Goal: Task Accomplishment & Management: Complete application form

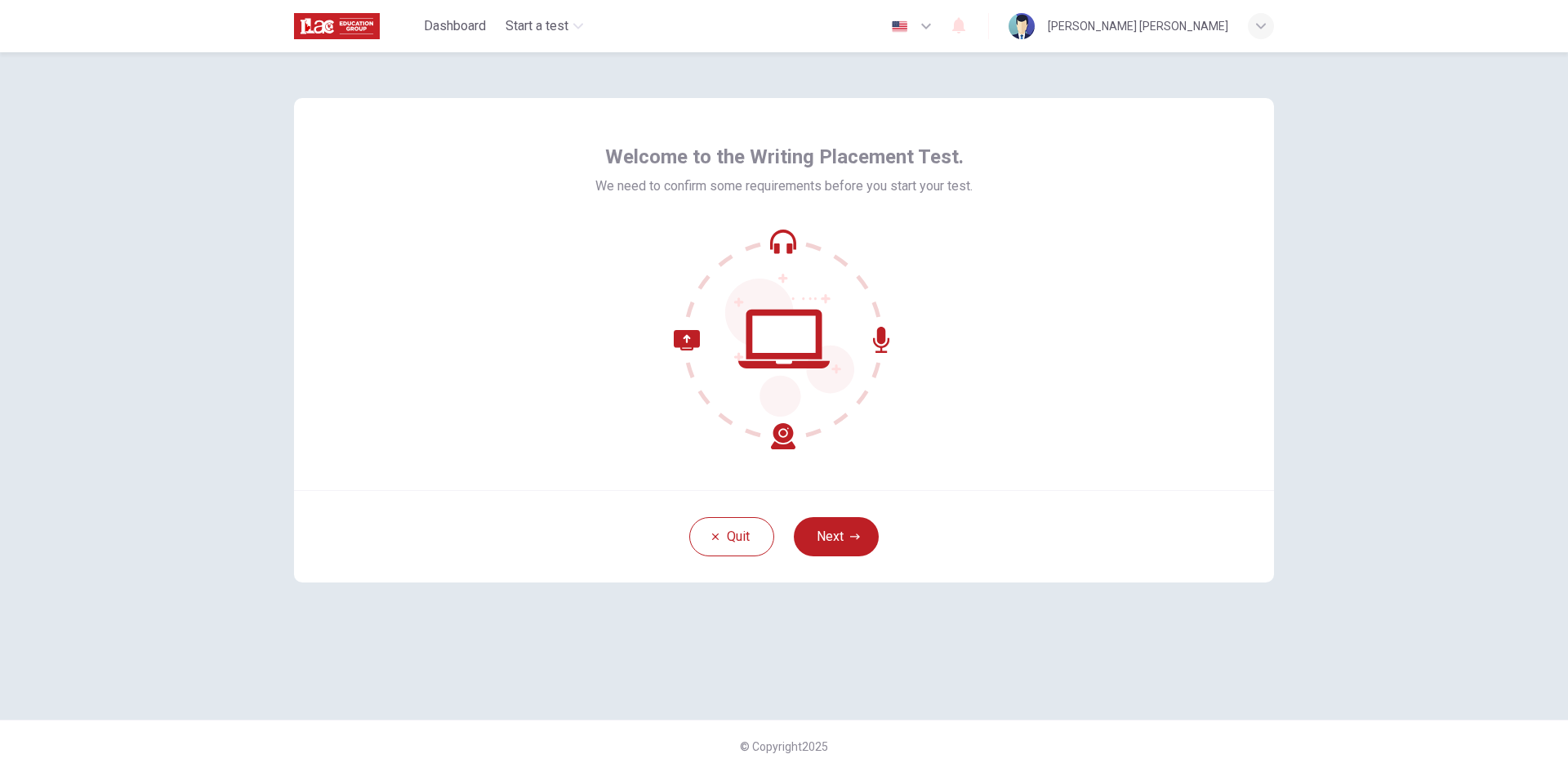
click at [1095, 656] on div "Welcome to the Writing Placement Test. We need to confirm some requirements bef…" at bounding box center [784, 385] width 1032 height 667
click at [809, 540] on button "Next" at bounding box center [835, 537] width 85 height 40
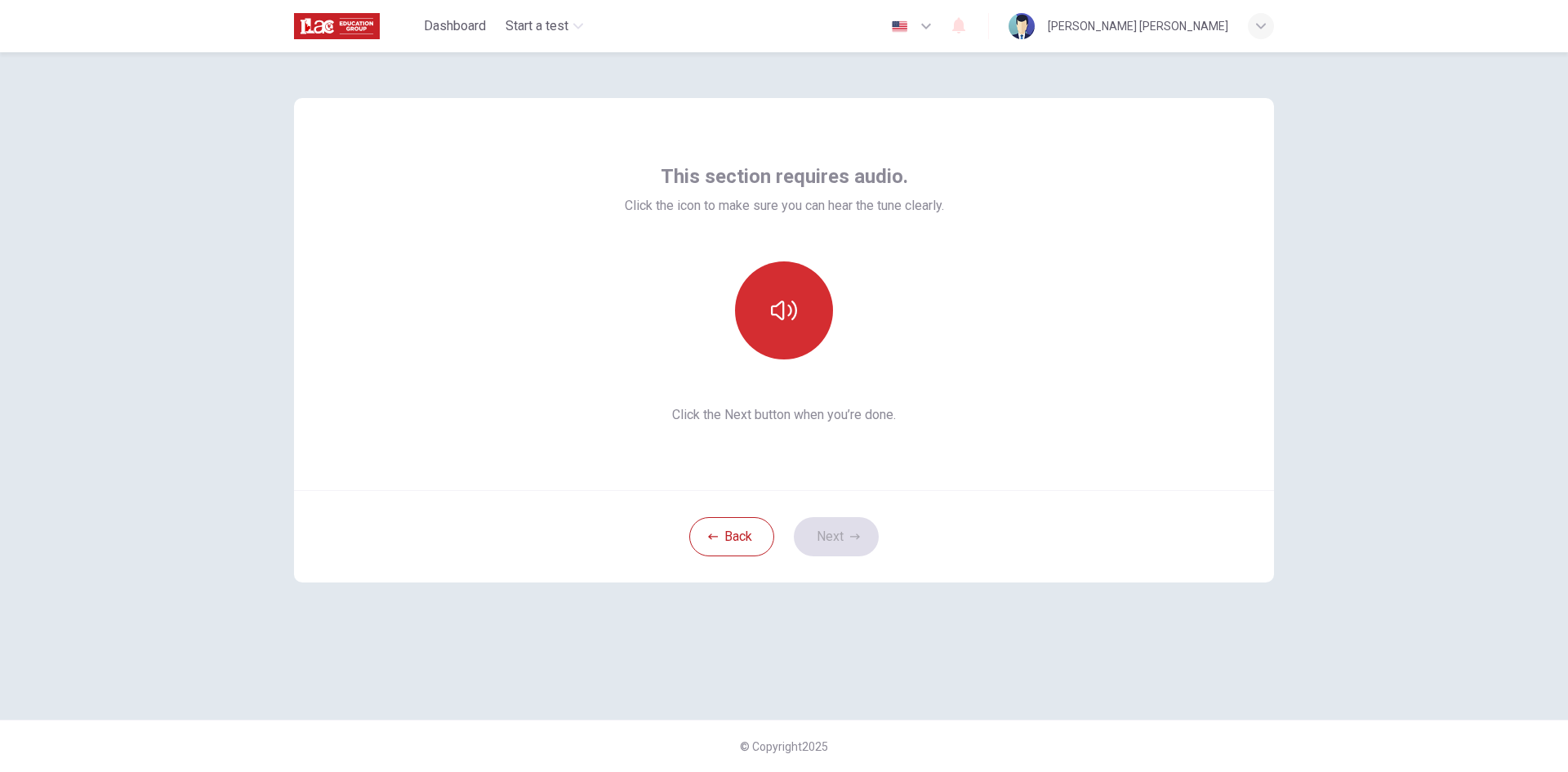
click at [787, 328] on button "button" at bounding box center [784, 309] width 98 height 98
click at [841, 526] on button "Next" at bounding box center [835, 537] width 85 height 40
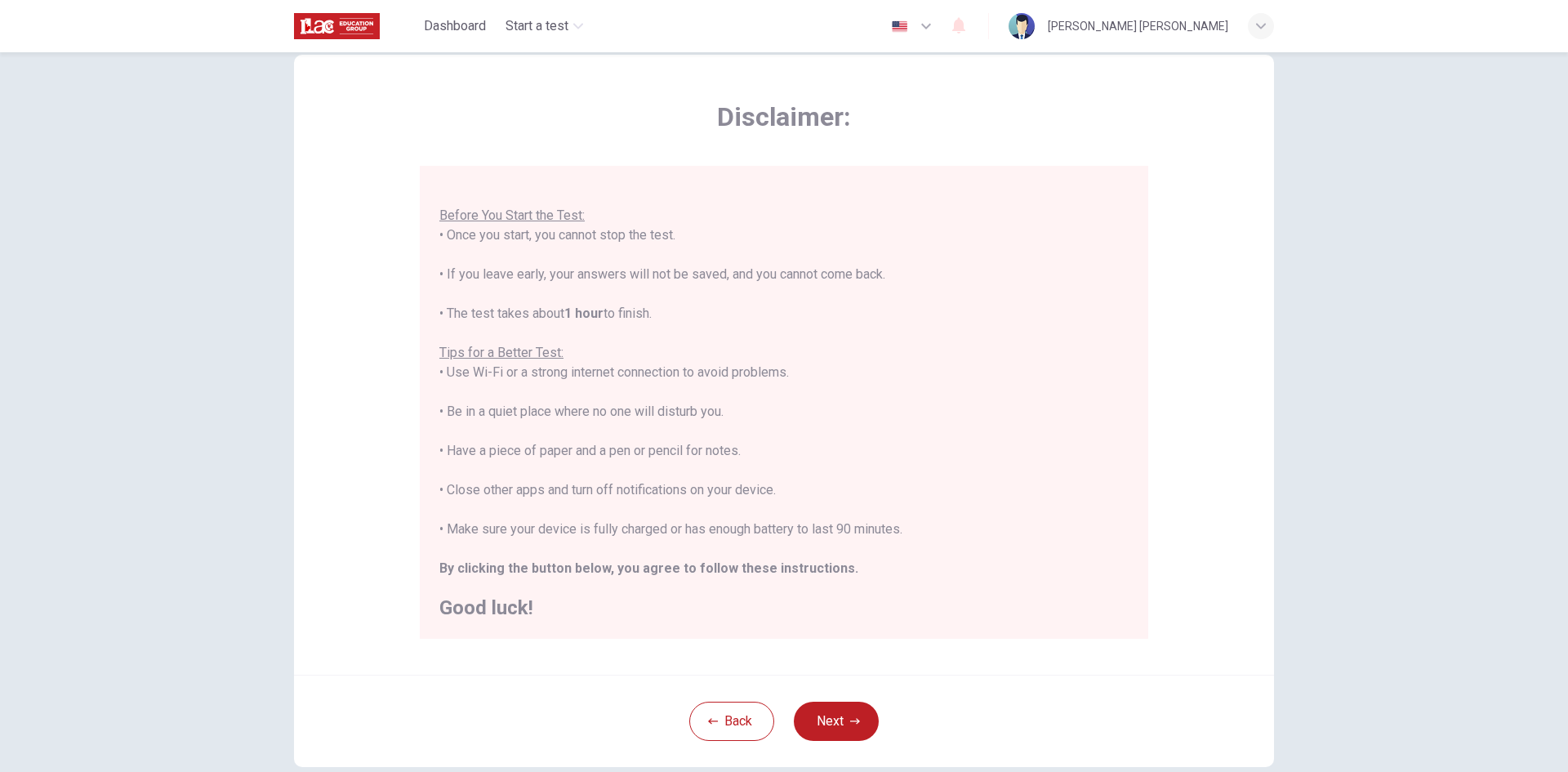
scroll to position [81, 0]
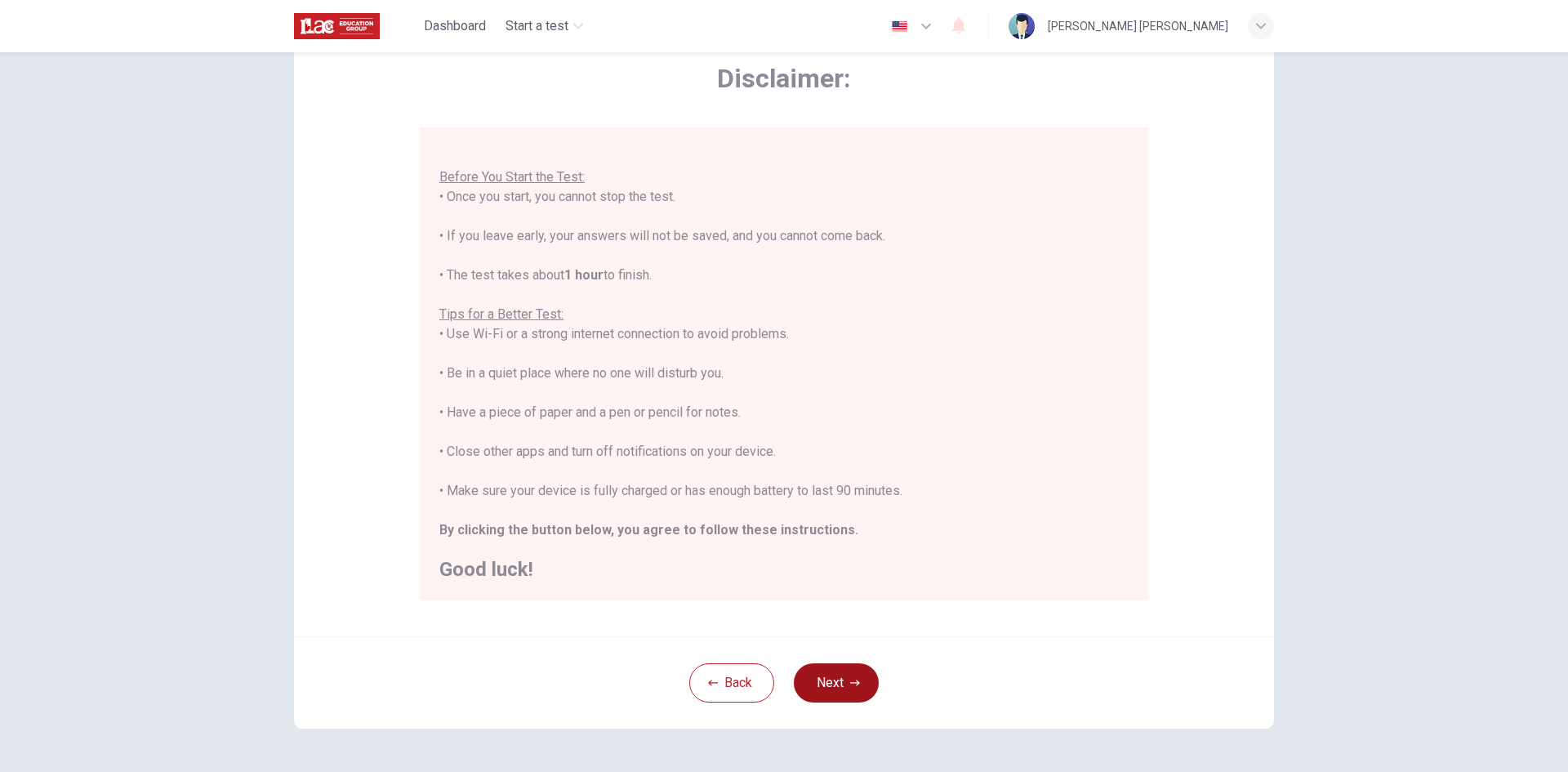
click at [846, 676] on button "Next" at bounding box center [835, 683] width 85 height 40
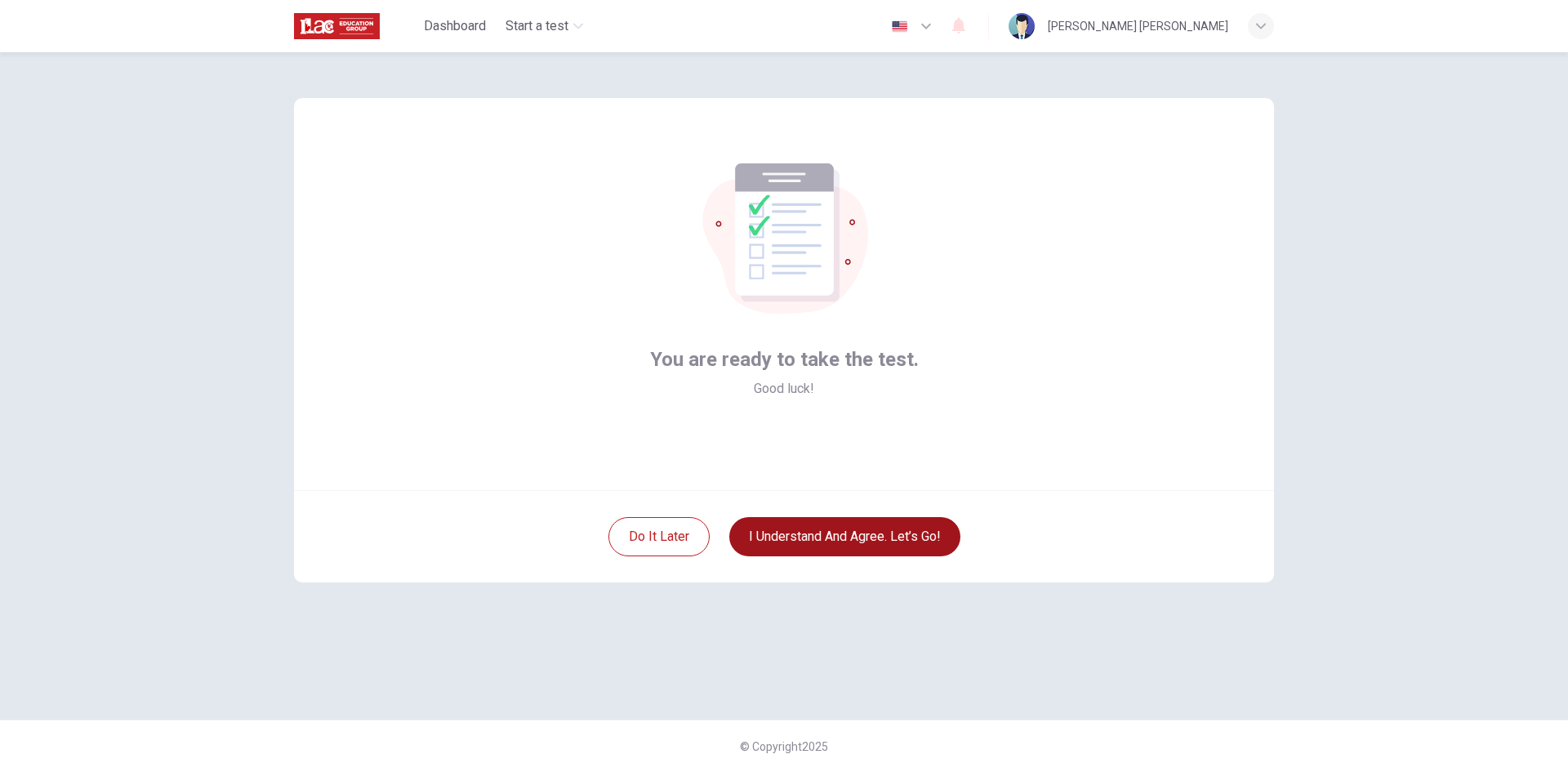
scroll to position [0, 0]
click at [850, 534] on button "I understand and agree. Let’s go!" at bounding box center [844, 537] width 231 height 40
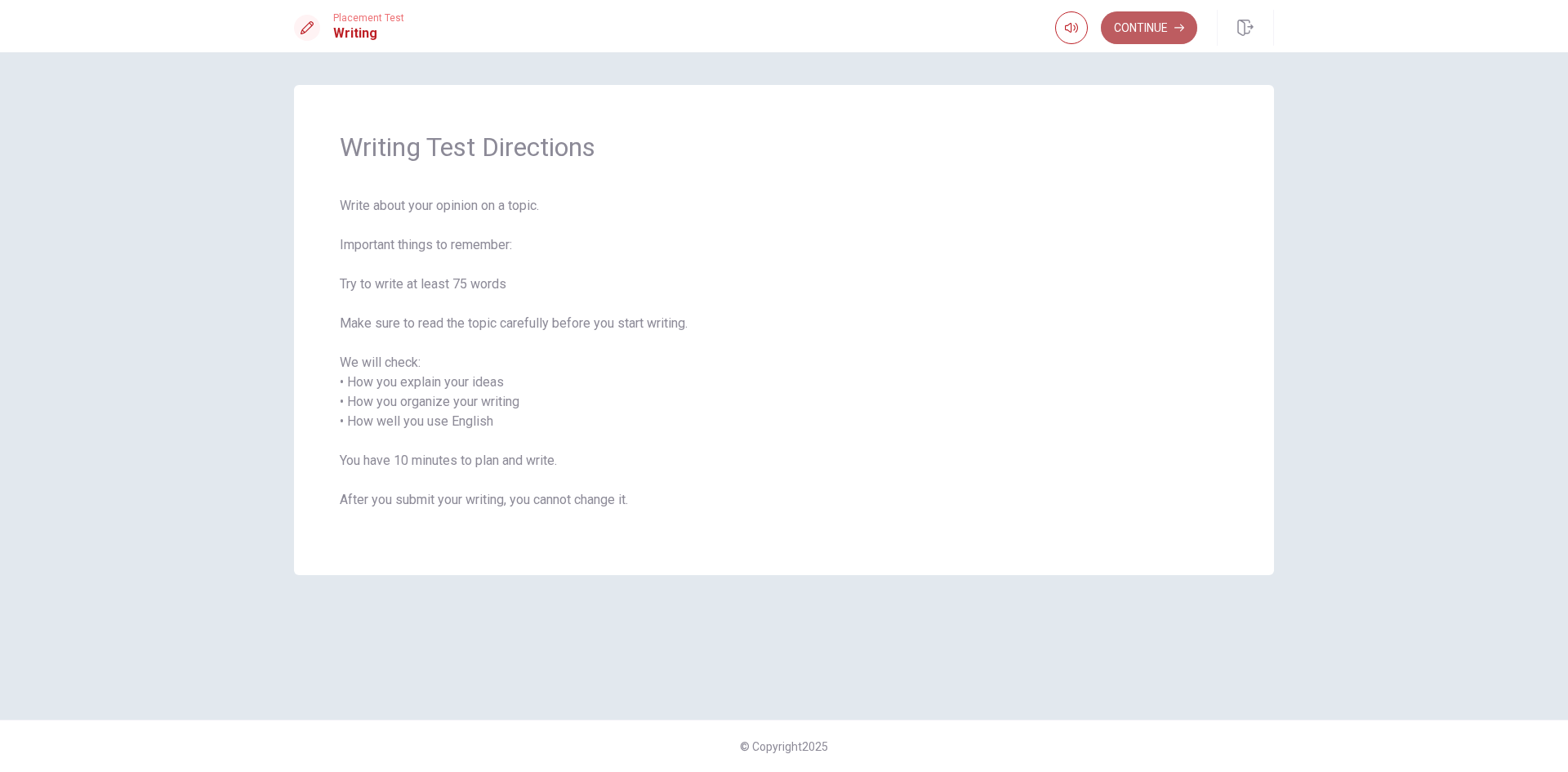
click at [1137, 30] on button "Continue" at bounding box center [1148, 28] width 96 height 33
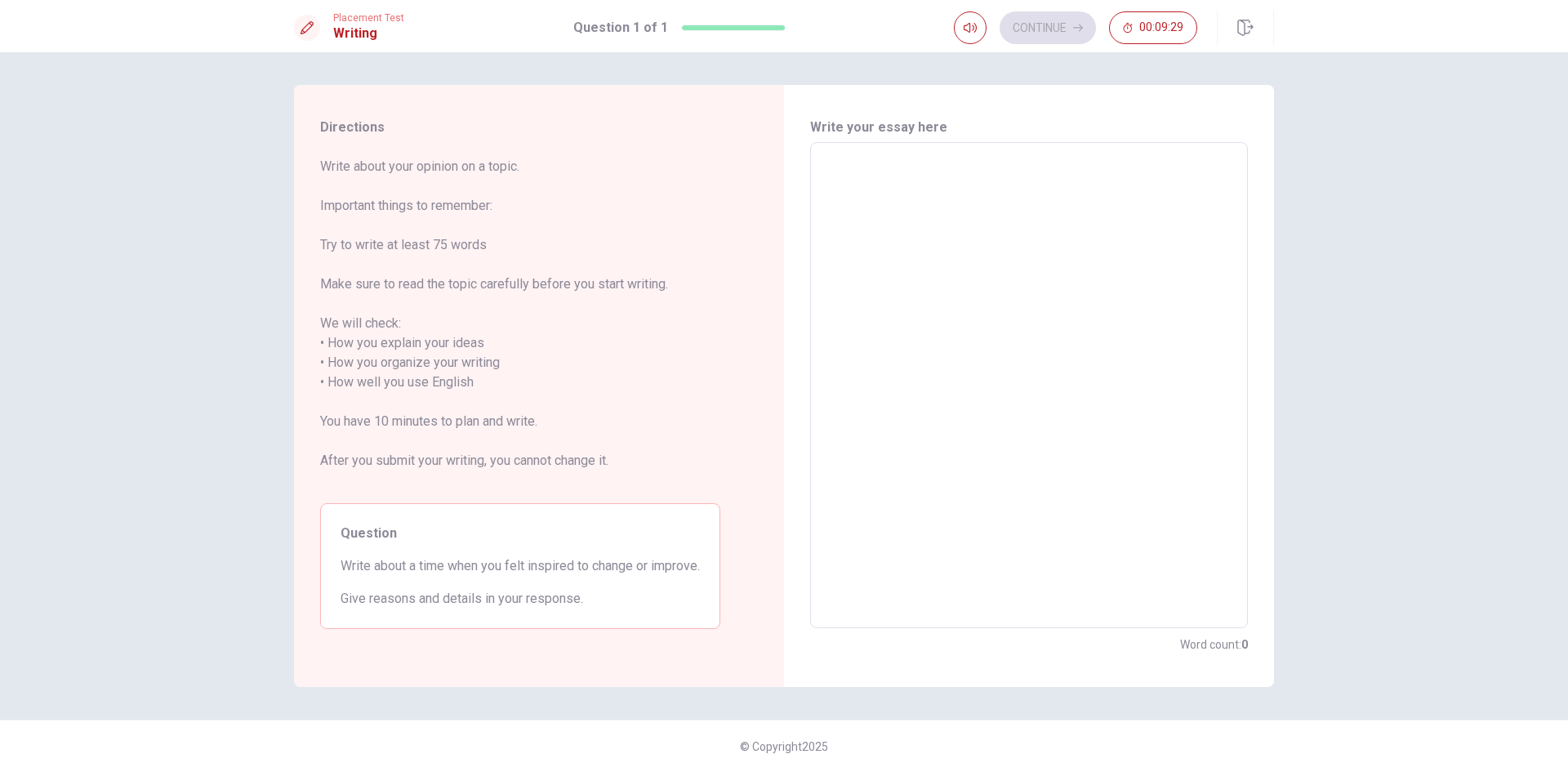
click at [921, 309] on textarea at bounding box center [1029, 385] width 415 height 459
type textarea "W"
type textarea "x"
type textarea "W"
type textarea "x"
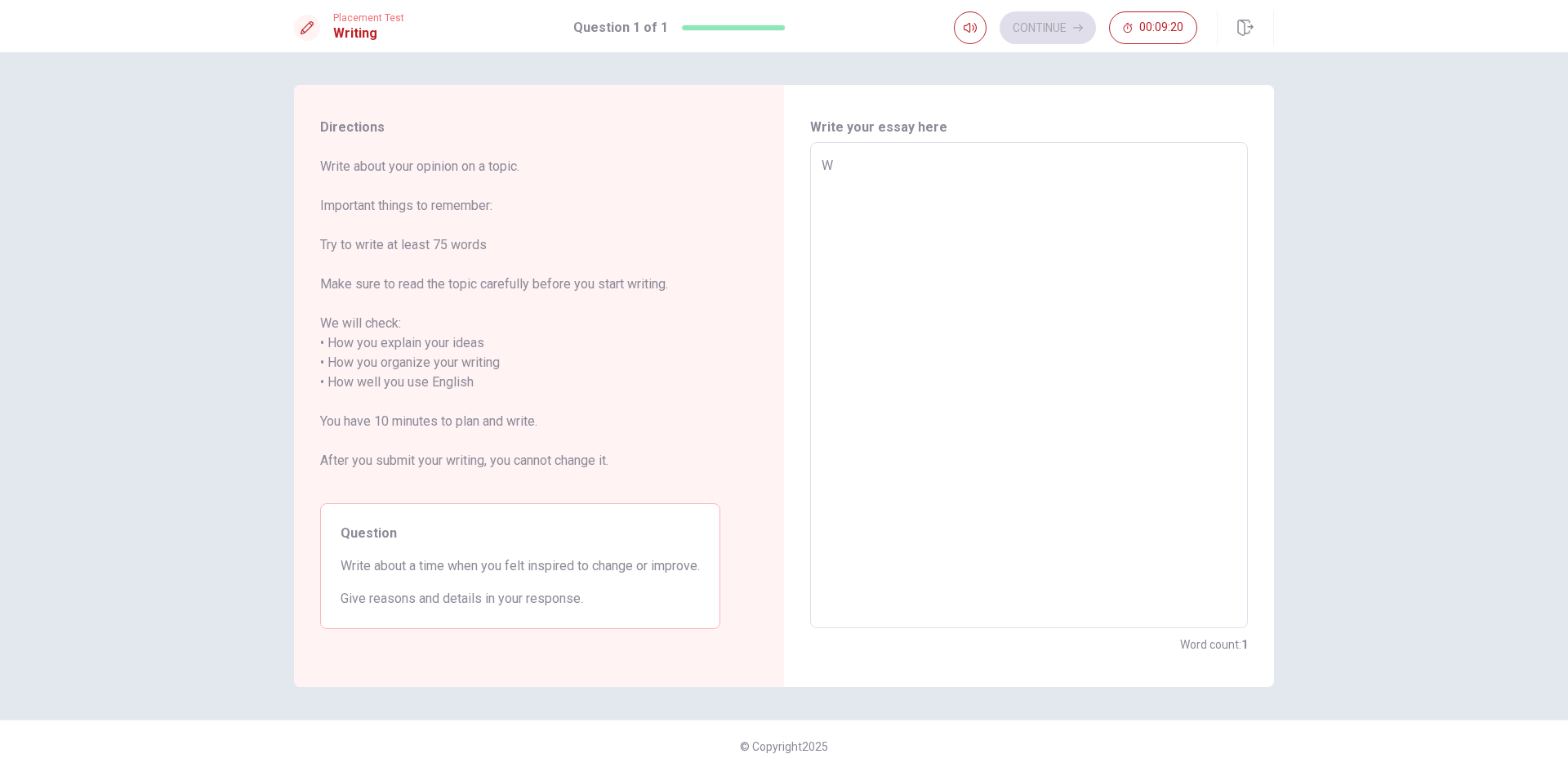
type textarea "Wh"
type textarea "x"
type textarea "Whe"
type textarea "x"
type textarea "Whem"
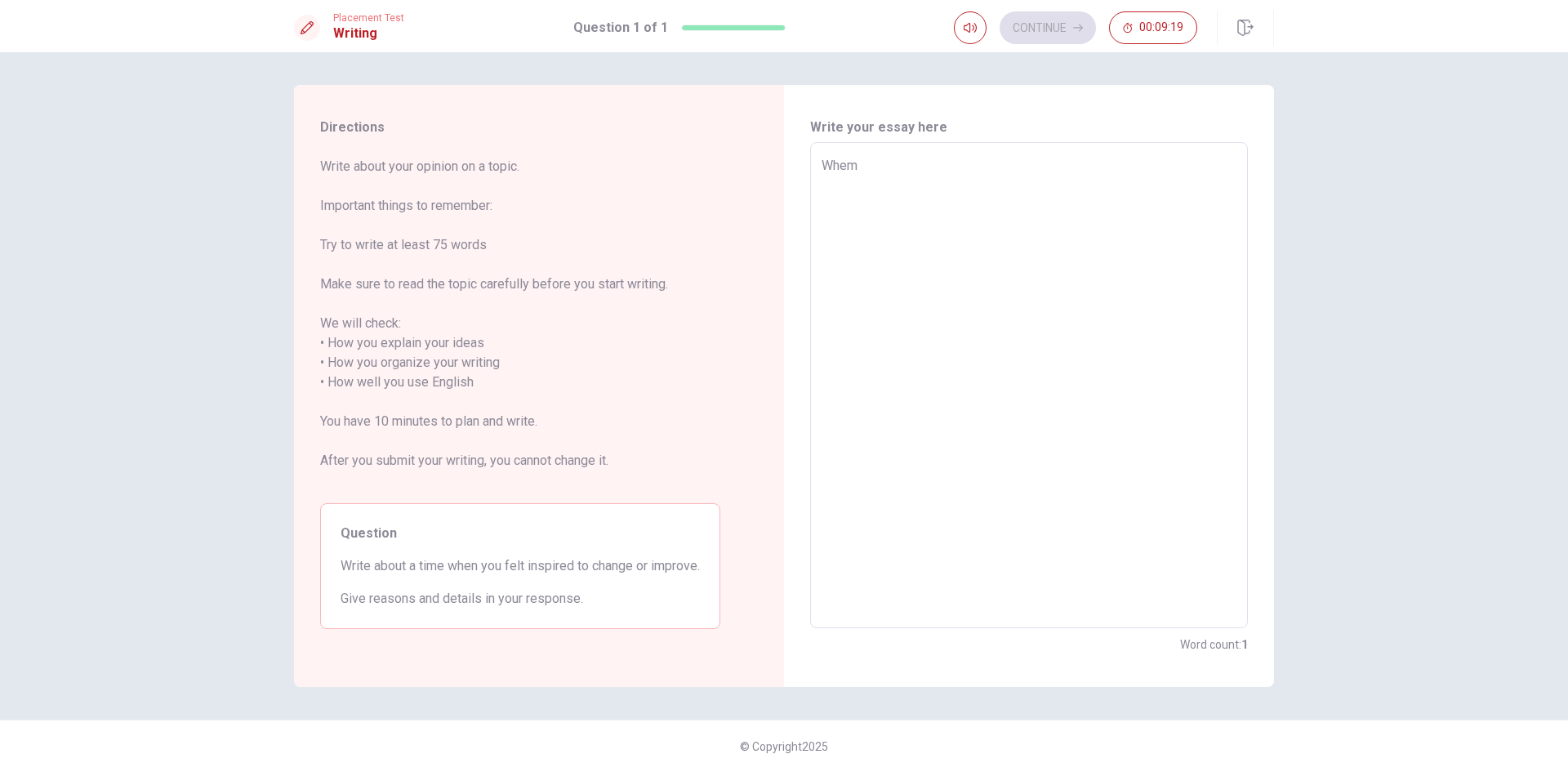
type textarea "x"
type textarea "Whem"
type textarea "x"
type textarea "Whem"
type textarea "x"
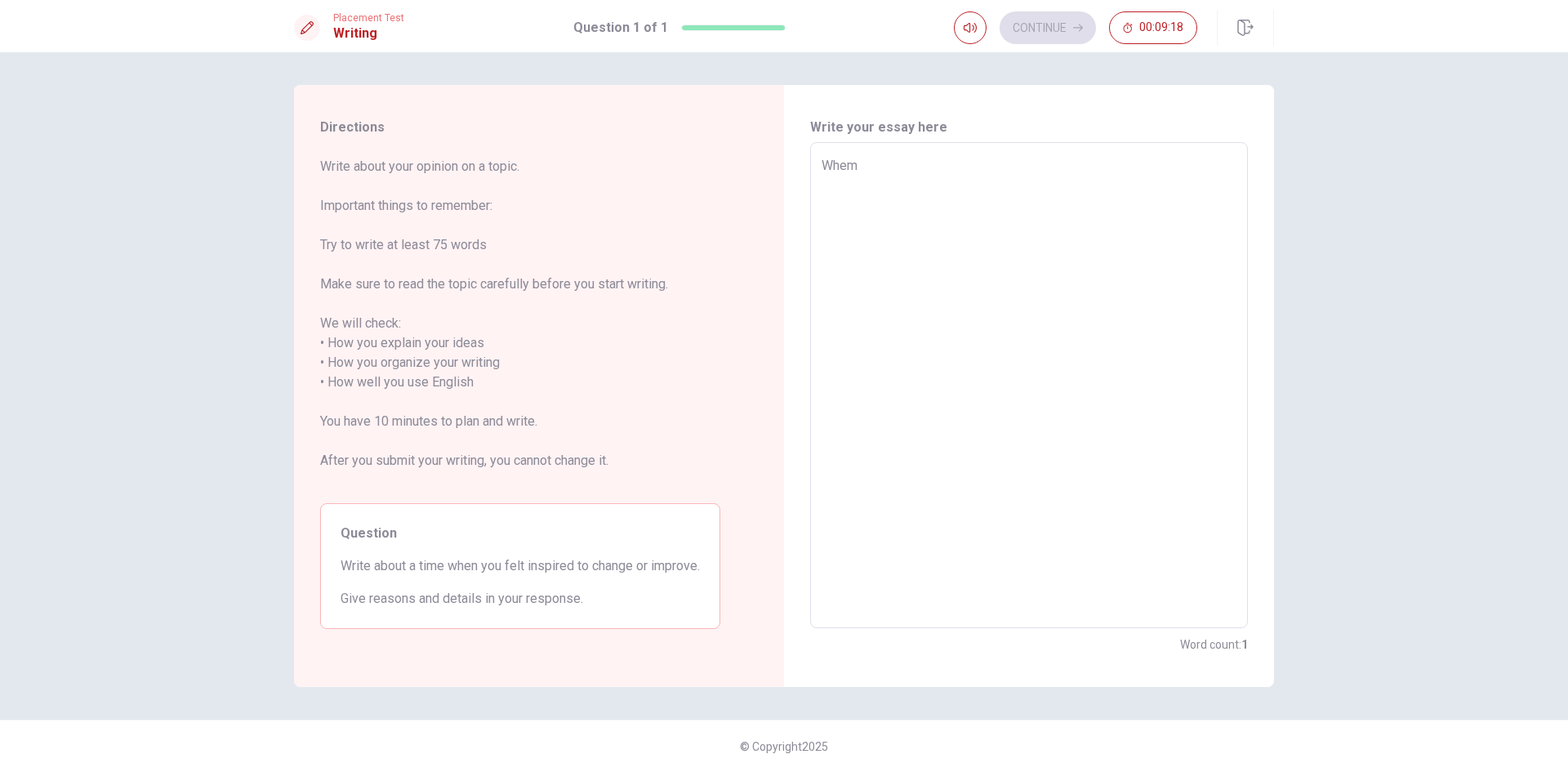
type textarea "Whe"
type textarea "x"
type textarea "When"
type textarea "x"
type textarea "When"
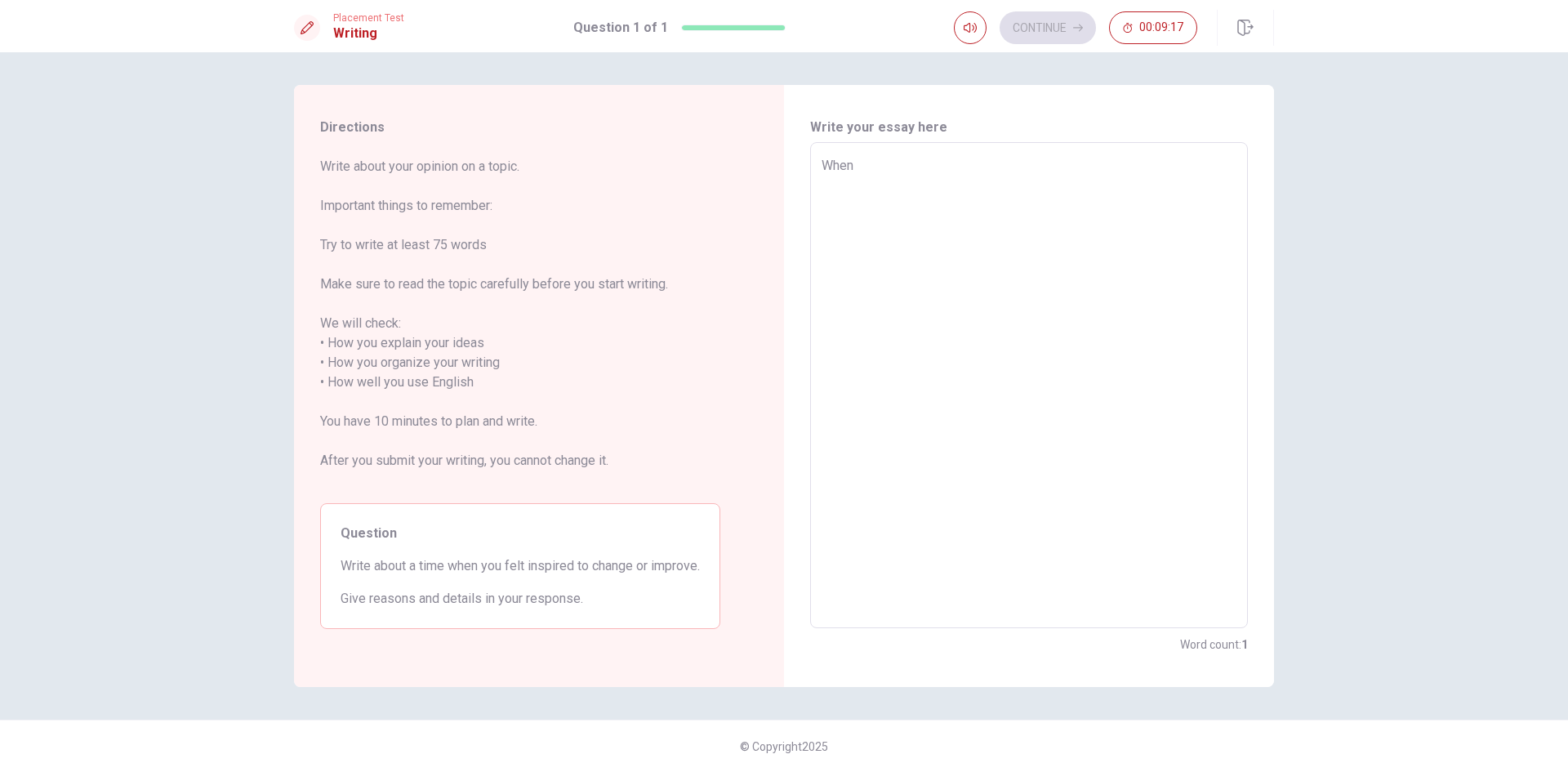
type textarea "x"
type textarea "When I"
type textarea "x"
type textarea "When I"
type textarea "x"
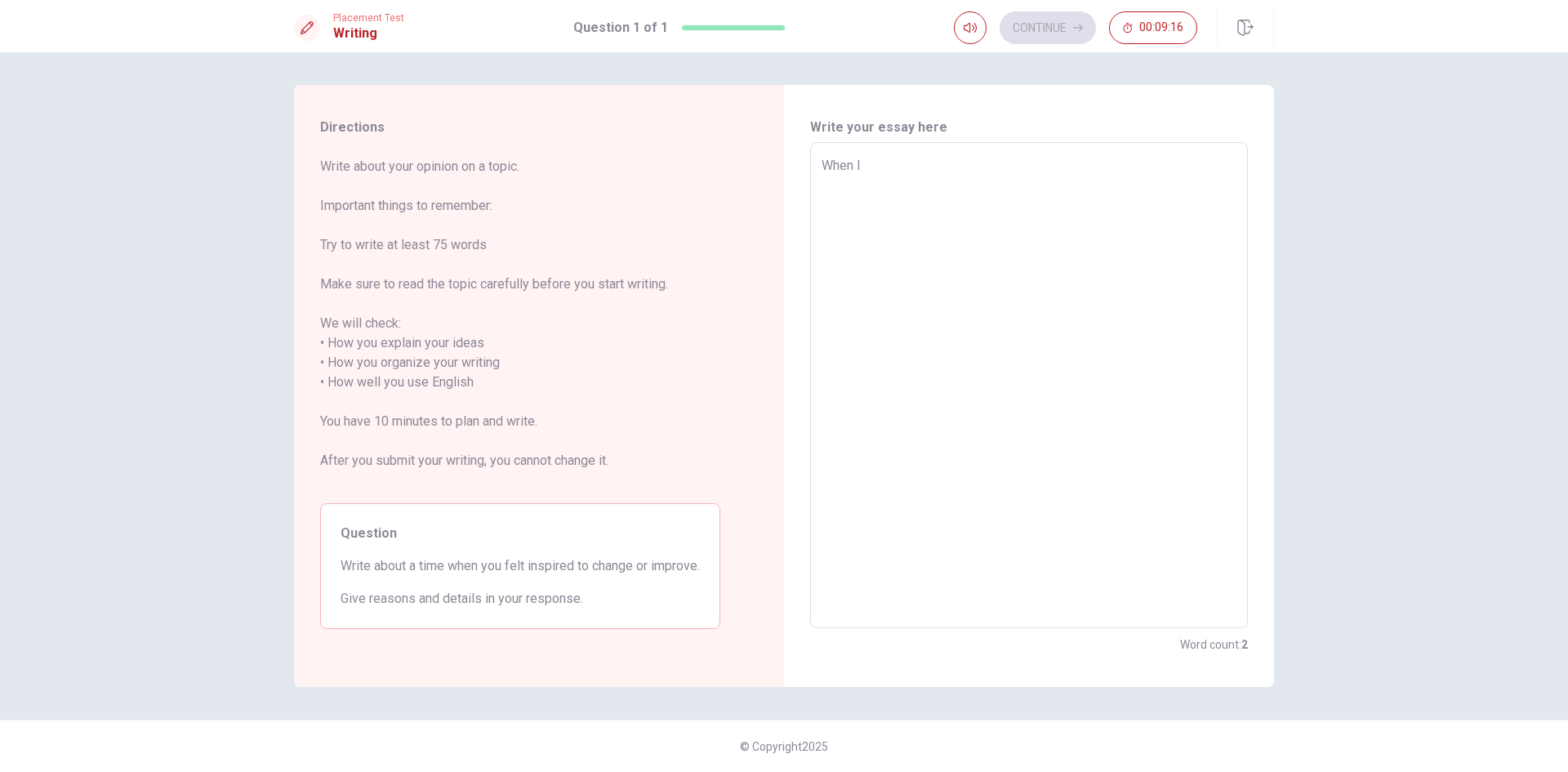
type textarea "When I w"
type textarea "x"
type textarea "When I wa"
type textarea "x"
type textarea "When I was"
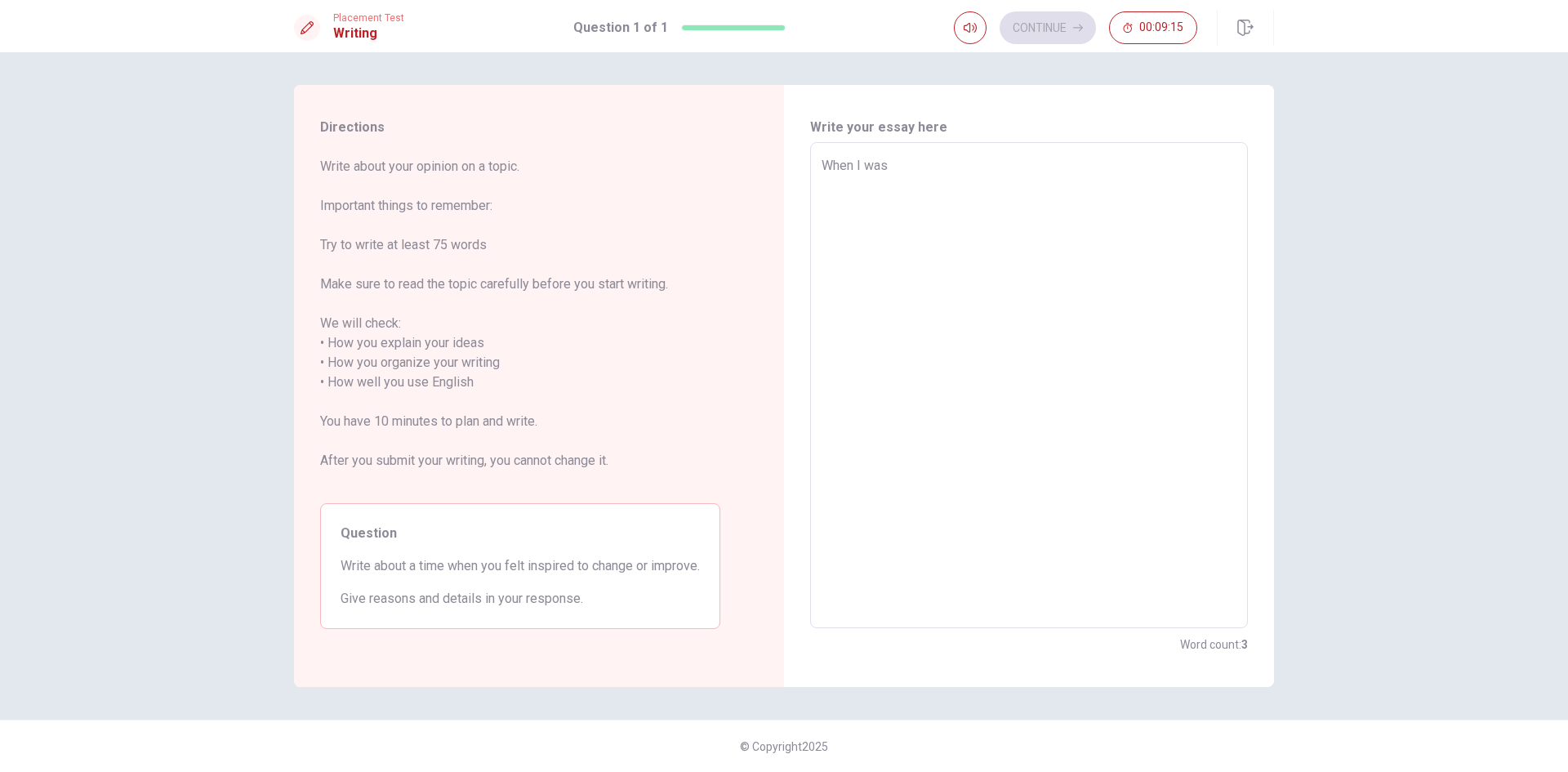
type textarea "x"
type textarea "When I was"
type textarea "x"
type textarea "When I was"
type textarea "x"
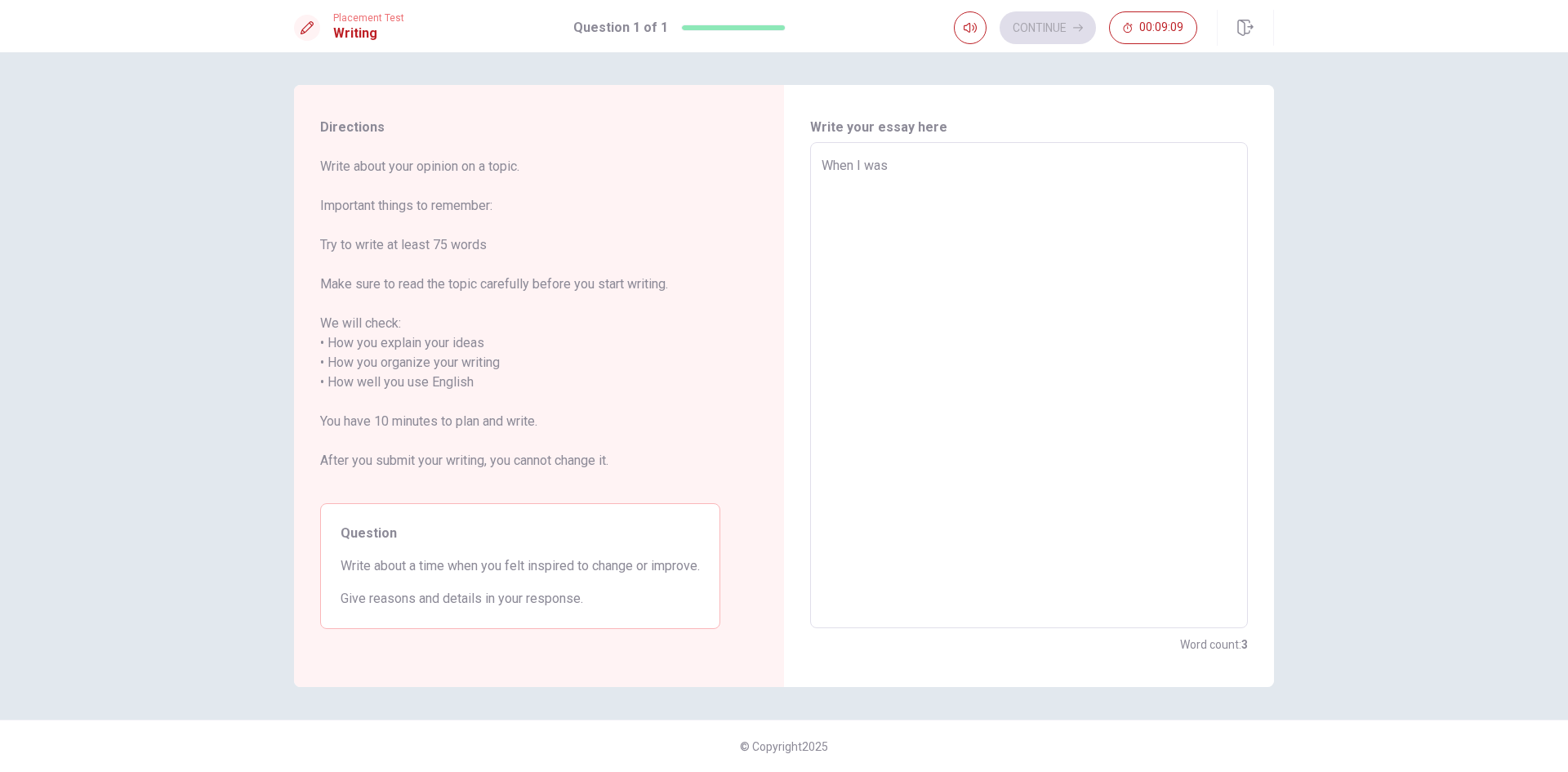
type textarea "When I wa"
type textarea "x"
type textarea "When I w"
type textarea "x"
type textarea "When I"
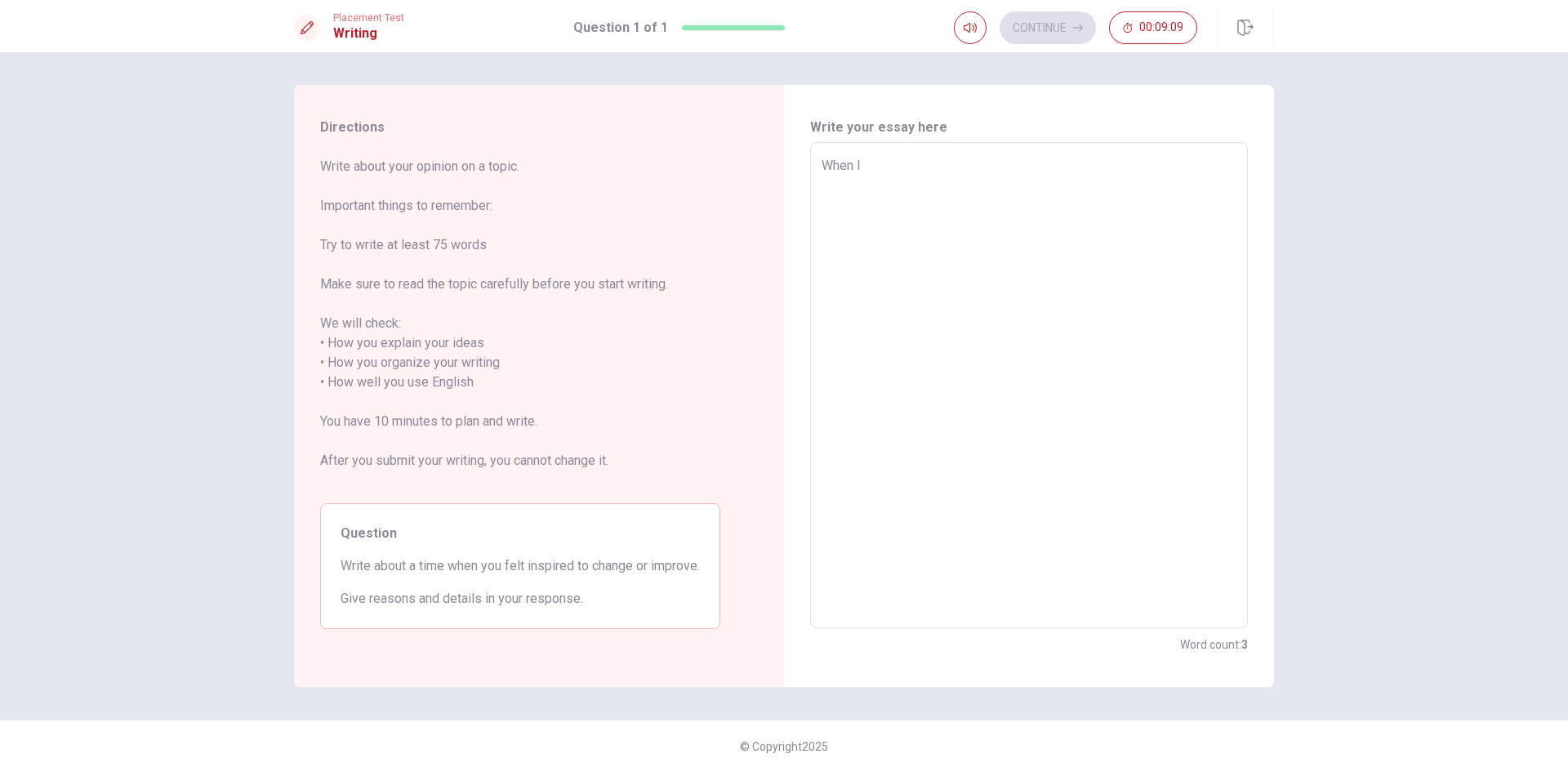
type textarea "x"
type textarea "When I"
type textarea "x"
type textarea "When"
type textarea "x"
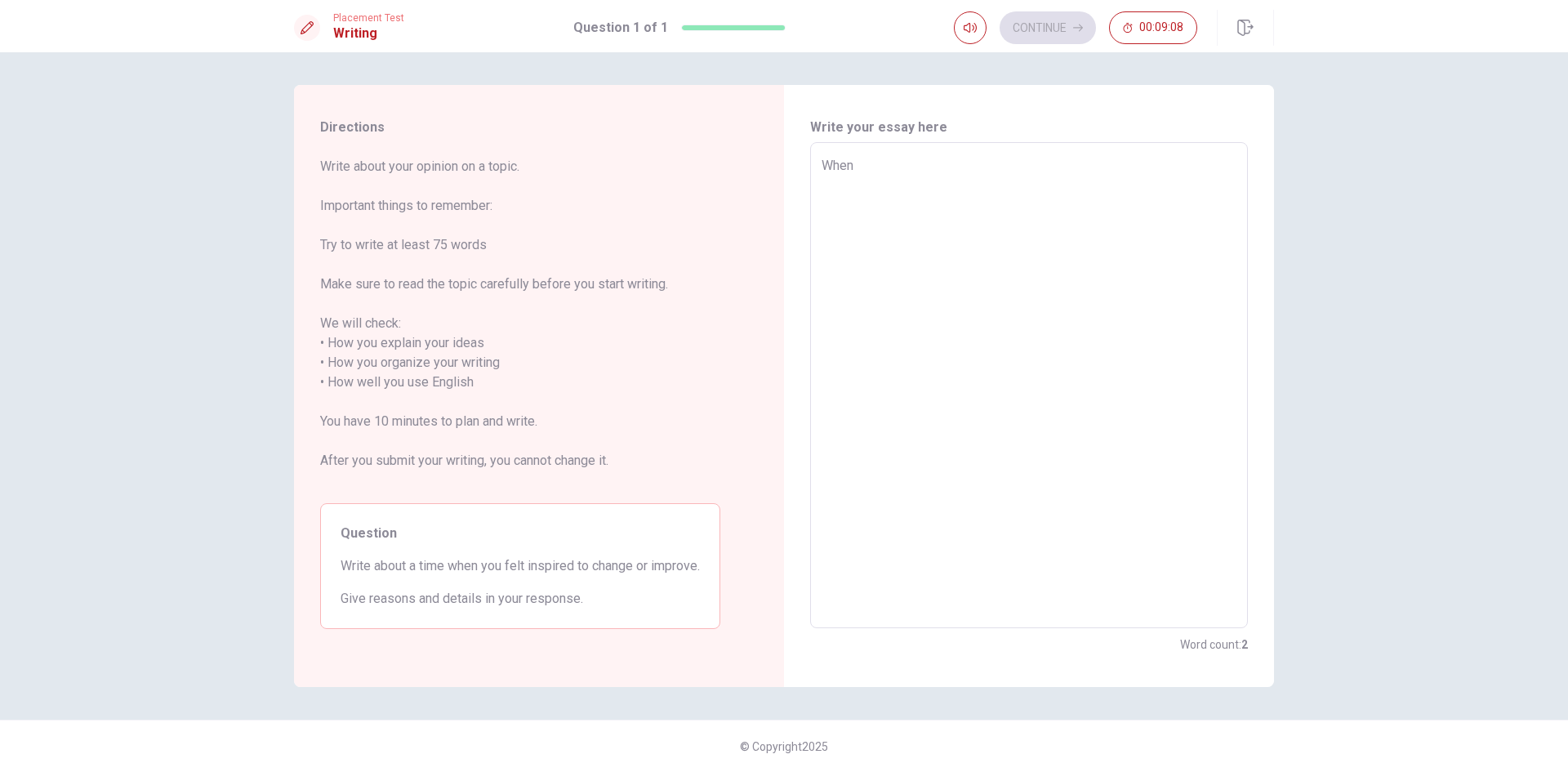
type textarea "When"
type textarea "x"
type textarea "Whe"
type textarea "x"
type textarea "Wh"
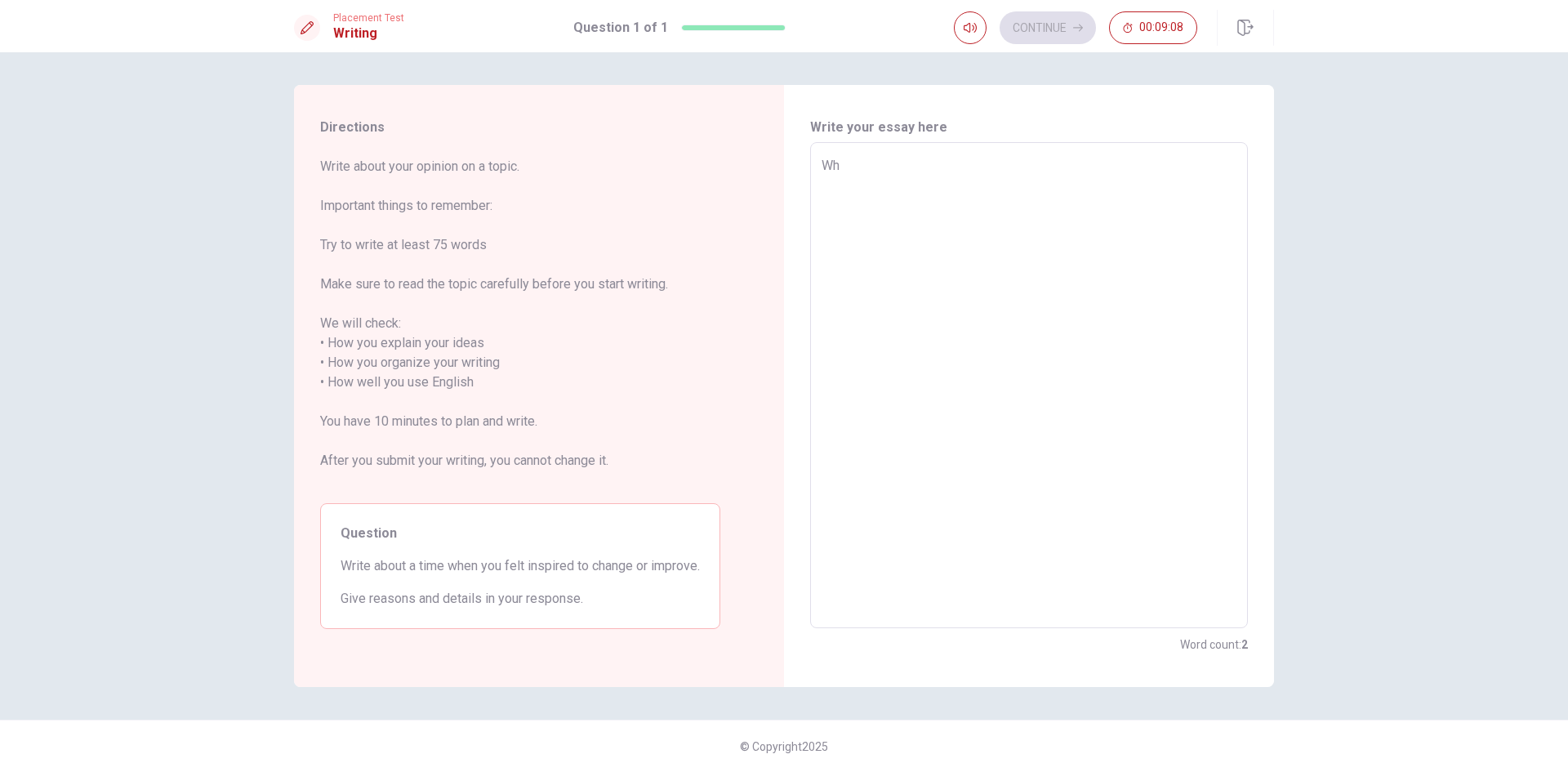
type textarea "x"
type textarea "W"
type textarea "x"
type textarea "I"
type textarea "x"
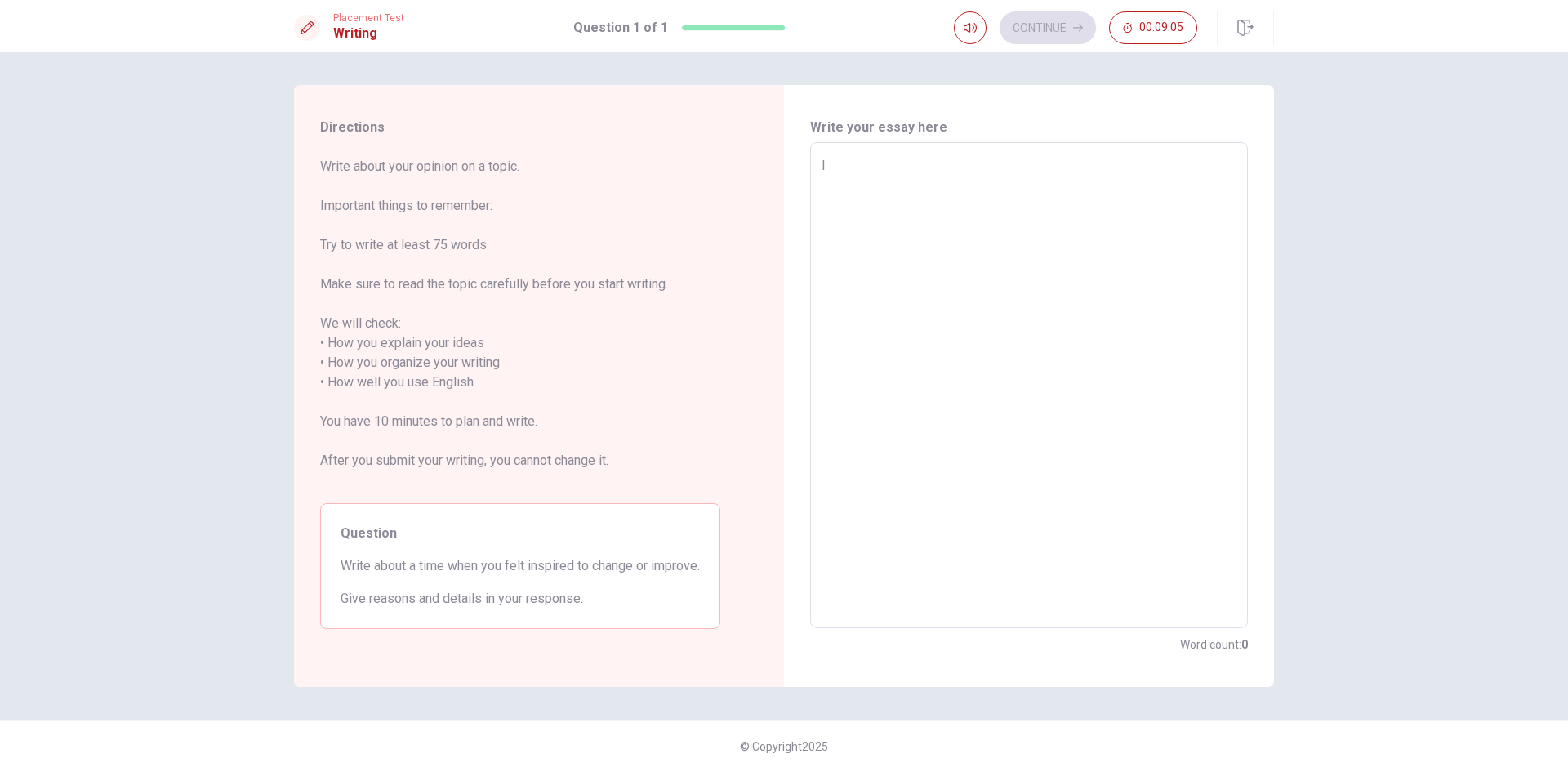
type textarea "In"
type textarea "x"
type textarea "In"
type textarea "x"
type textarea "In 2"
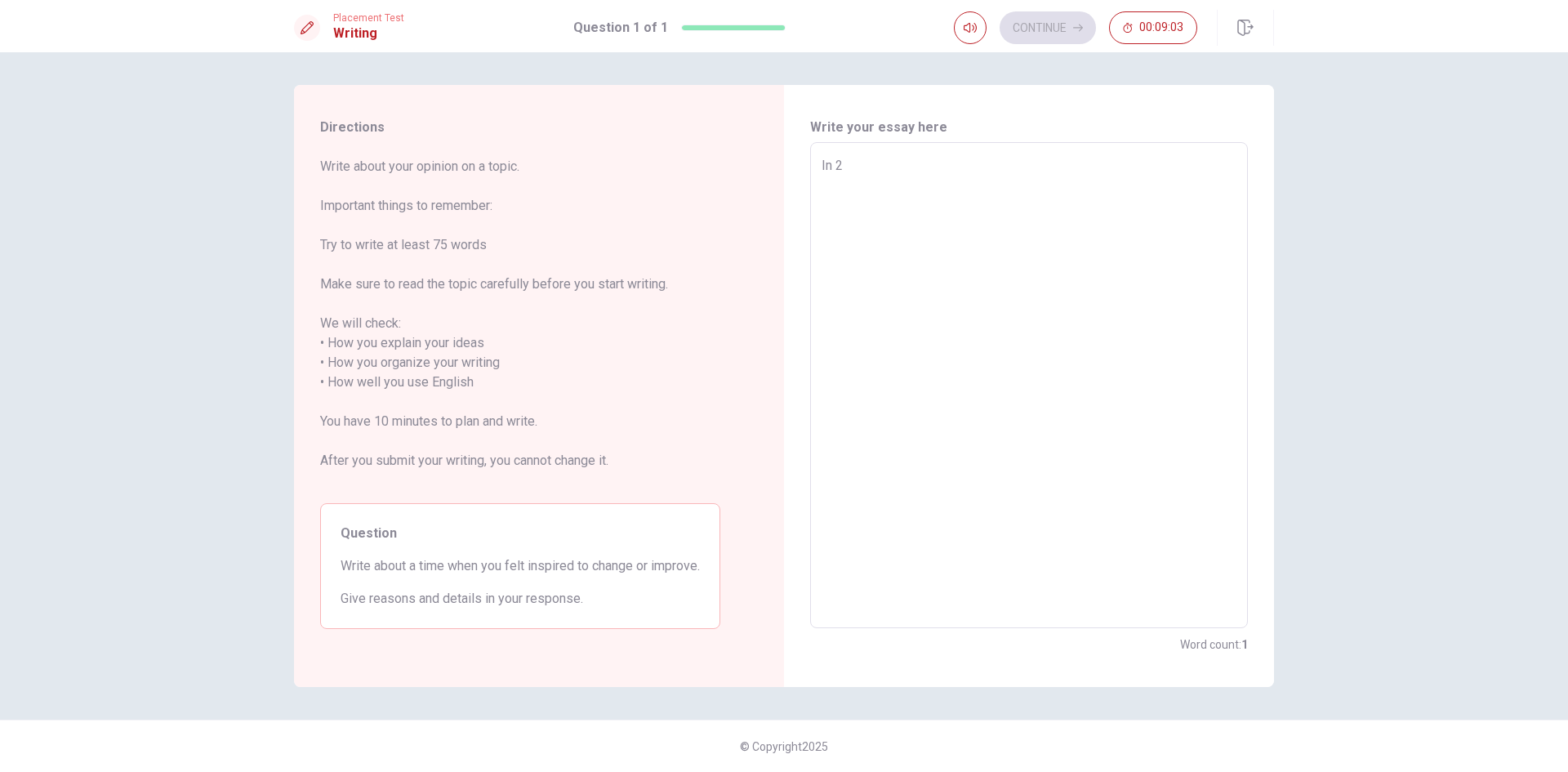
type textarea "x"
type textarea "In 20"
type textarea "x"
type textarea "In 202"
type textarea "x"
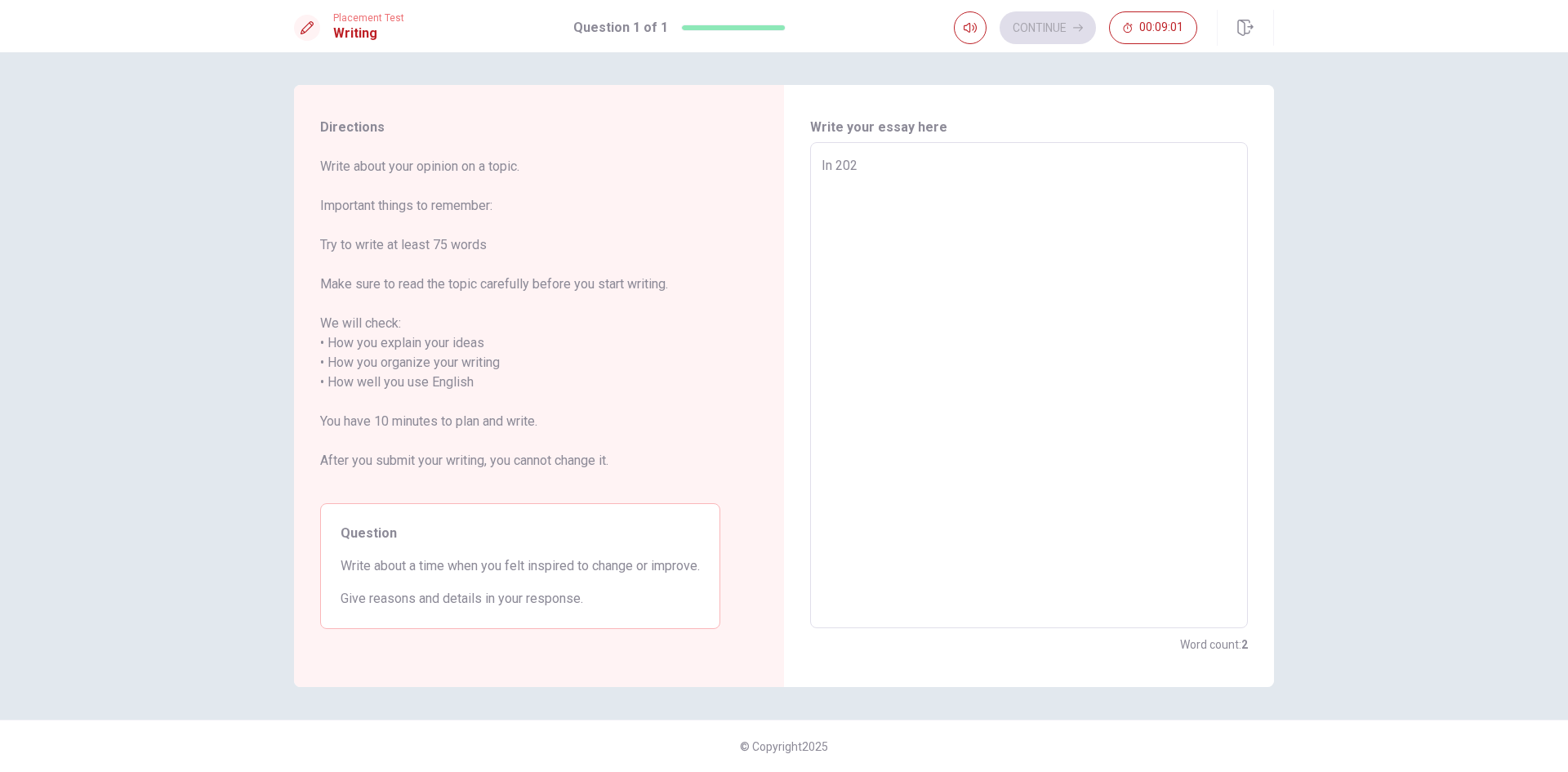
type textarea "In [DATE]"
type textarea "x"
type textarea "In 202"
type textarea "x"
type textarea "In [DATE]"
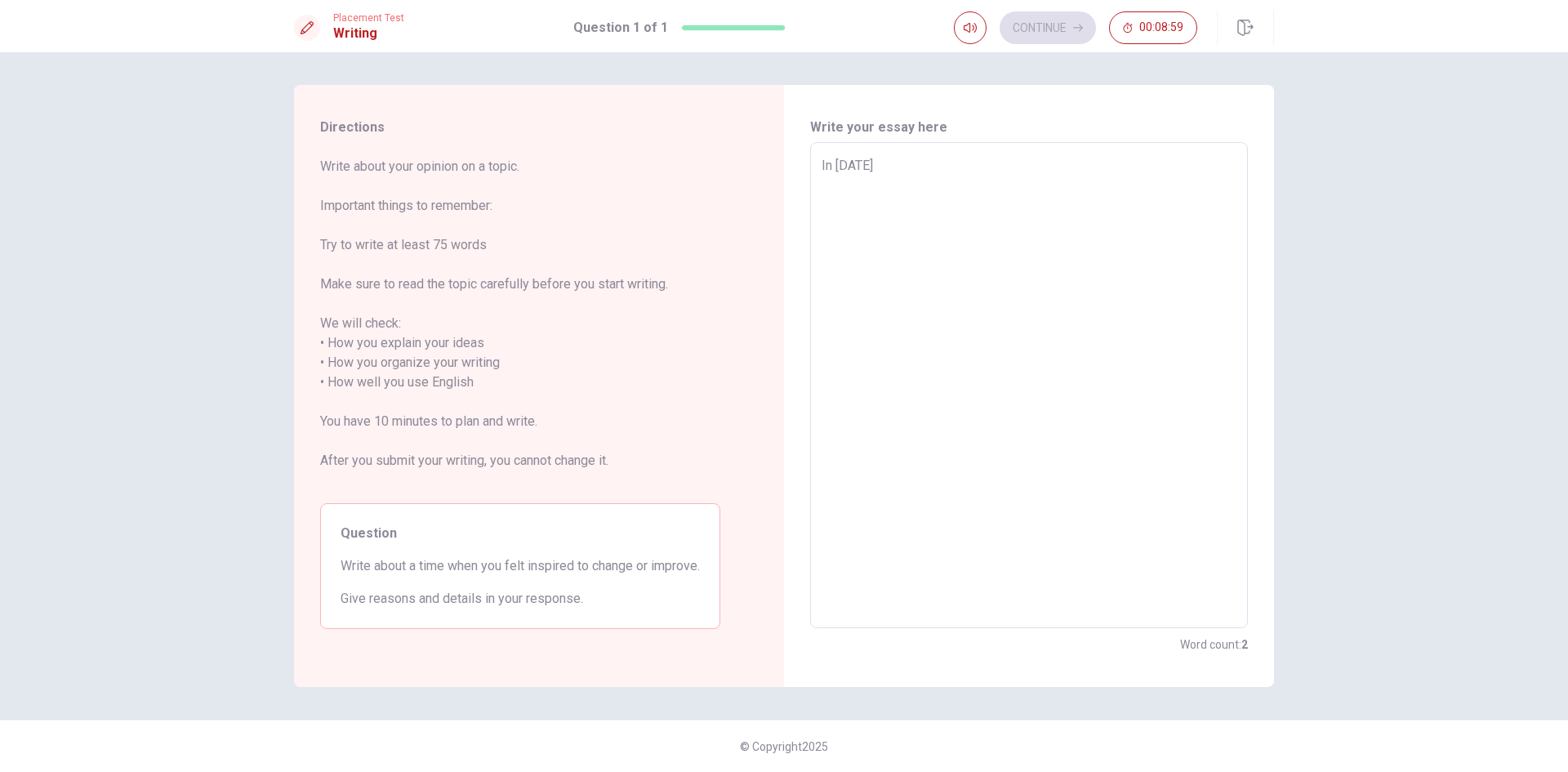
type textarea "x"
type textarea "In [DATE]"
type textarea "x"
type textarea "In [DATE] i"
type textarea "x"
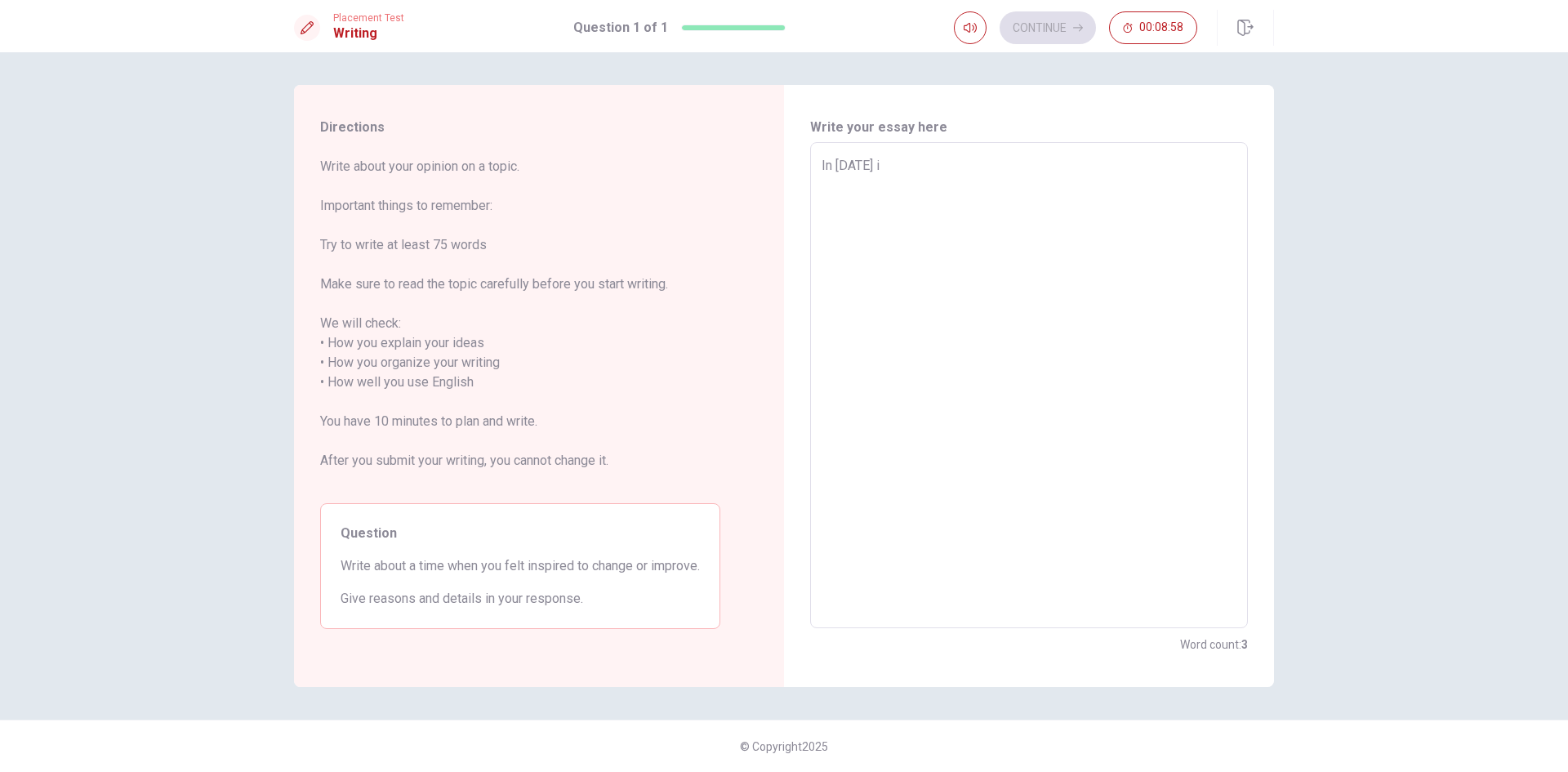
type textarea "In [DATE] in"
type textarea "x"
type textarea "In [DATE] in"
type textarea "x"
type textarea "In [DATE] in t"
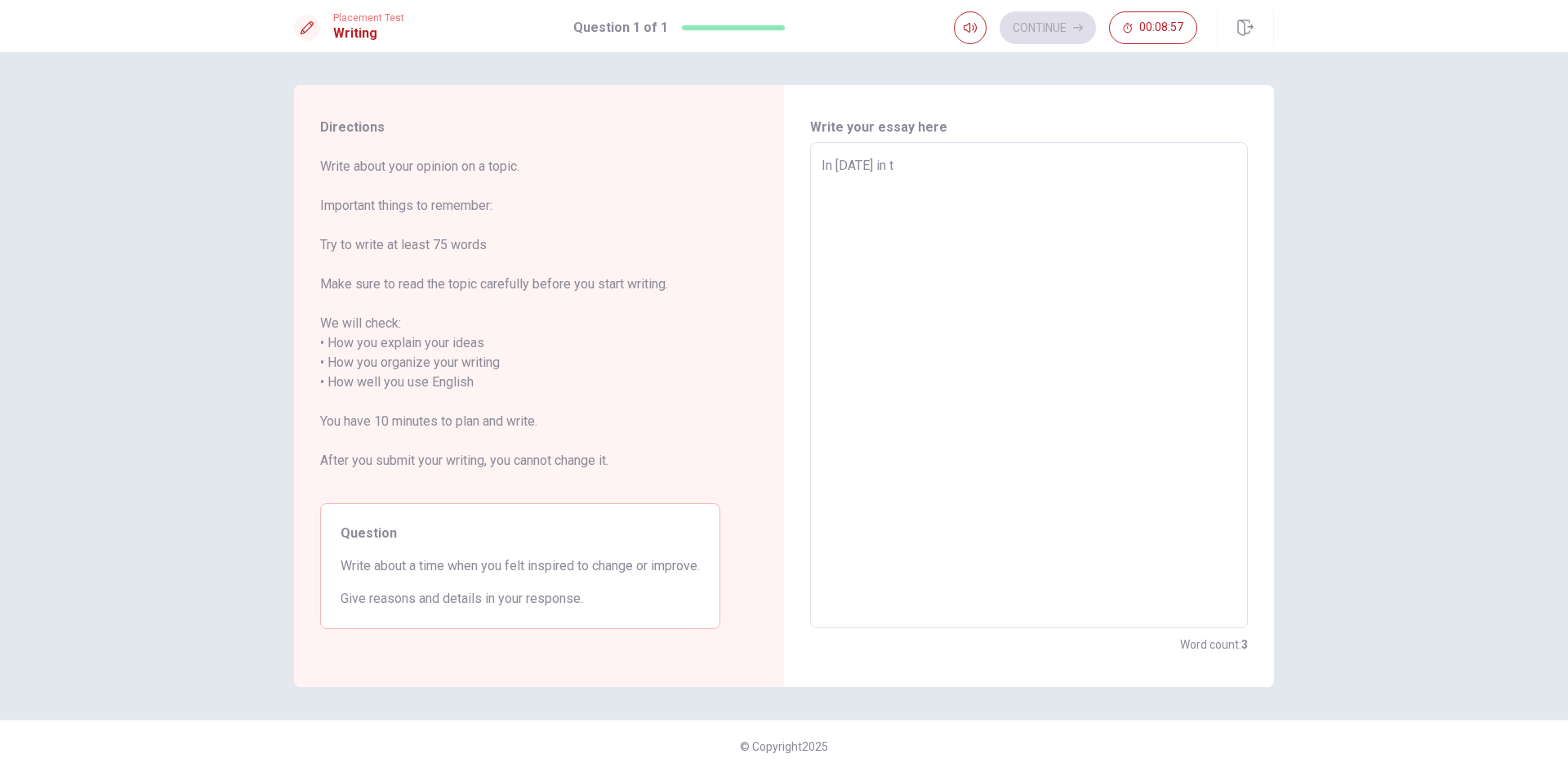
type textarea "x"
type textarea "In [DATE] in th"
type textarea "x"
type textarea "In [DATE] in the"
type textarea "x"
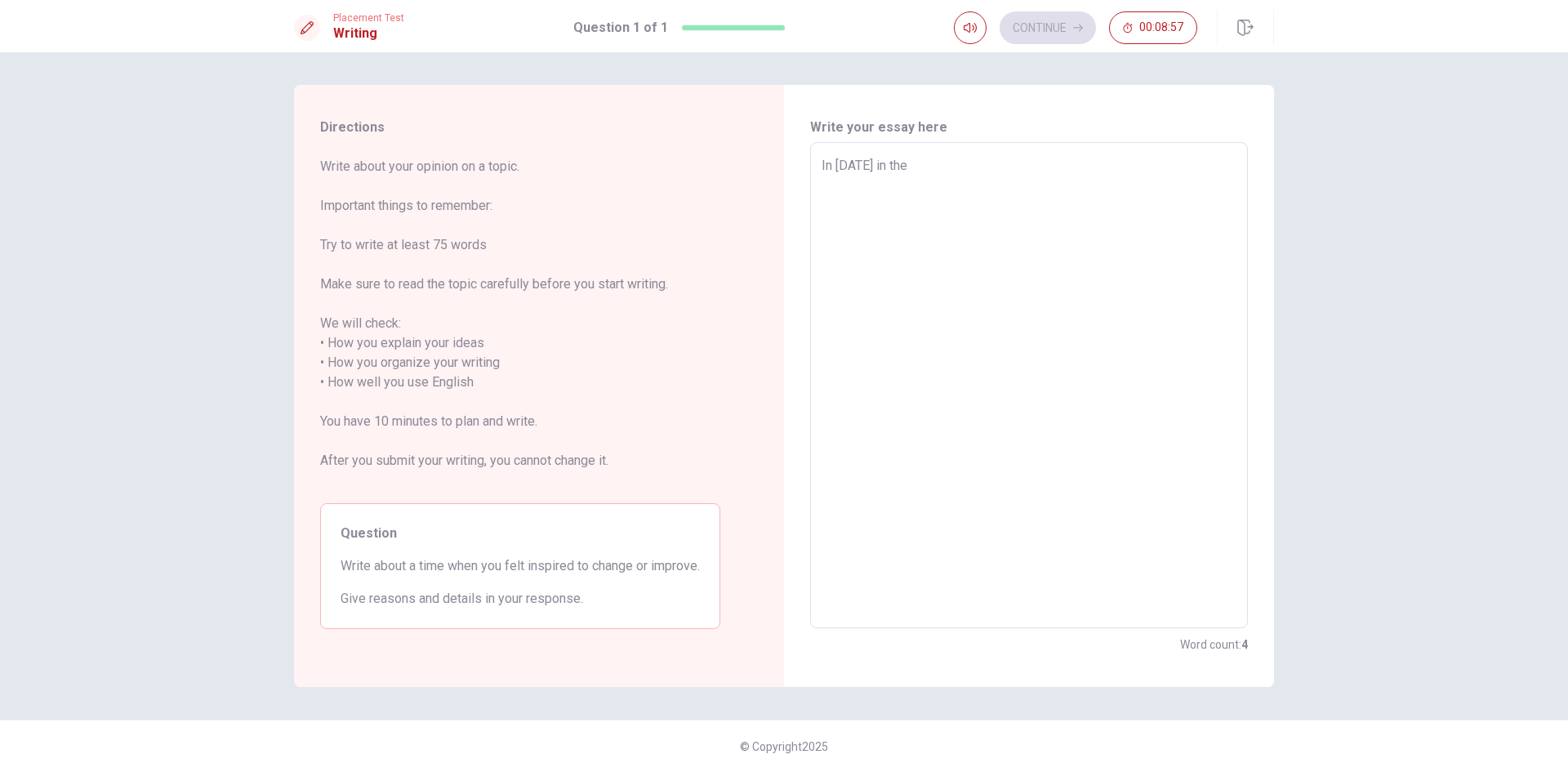
type textarea "In [DATE] in the"
type textarea "x"
type textarea "In [DATE] in the p"
type textarea "x"
type textarea "In [DATE] in the [GEOGRAPHIC_DATA]"
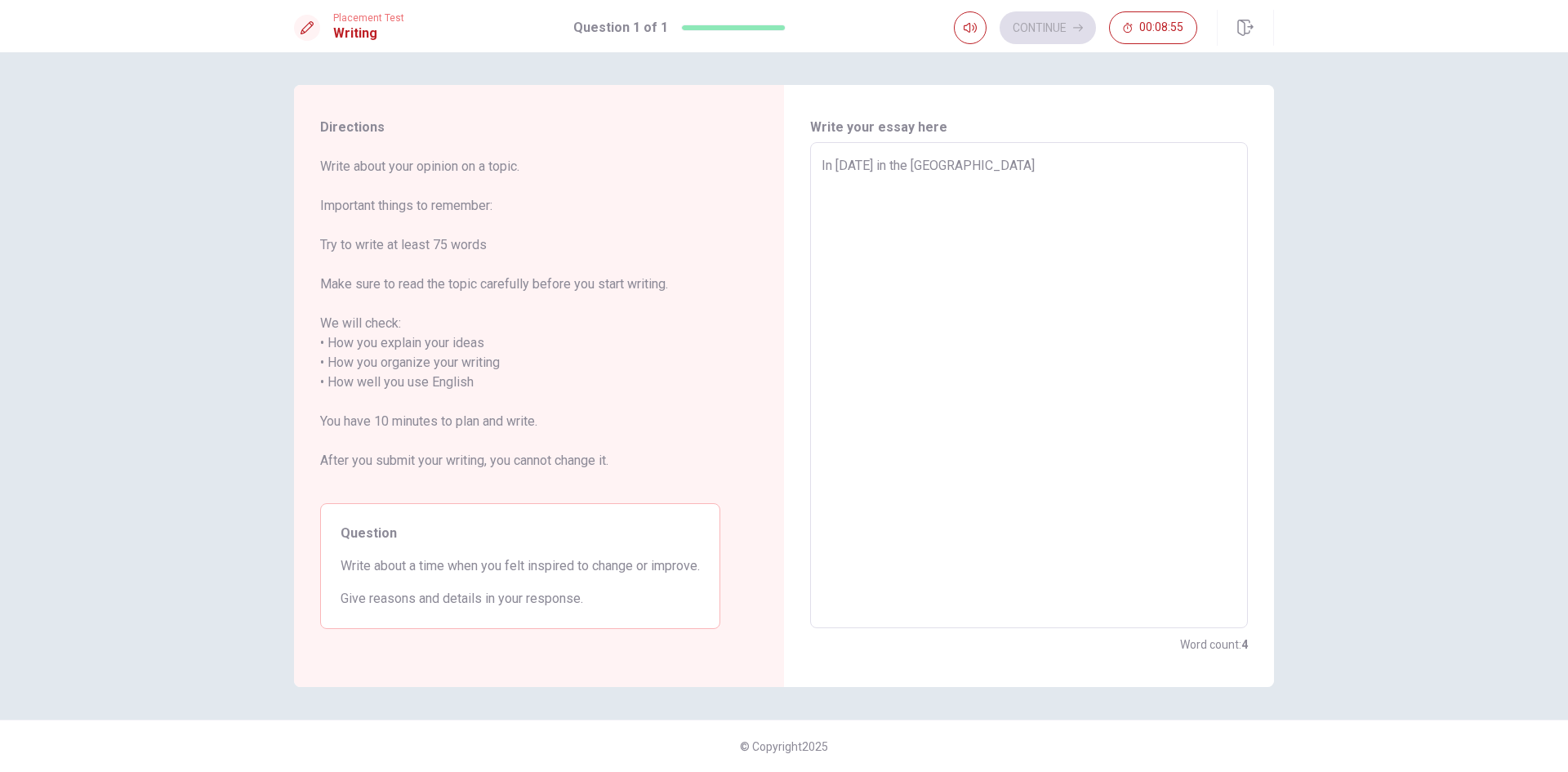
type textarea "x"
type textarea "In [DATE] in the pan"
type textarea "x"
type textarea "In [DATE] in the pand"
type textarea "x"
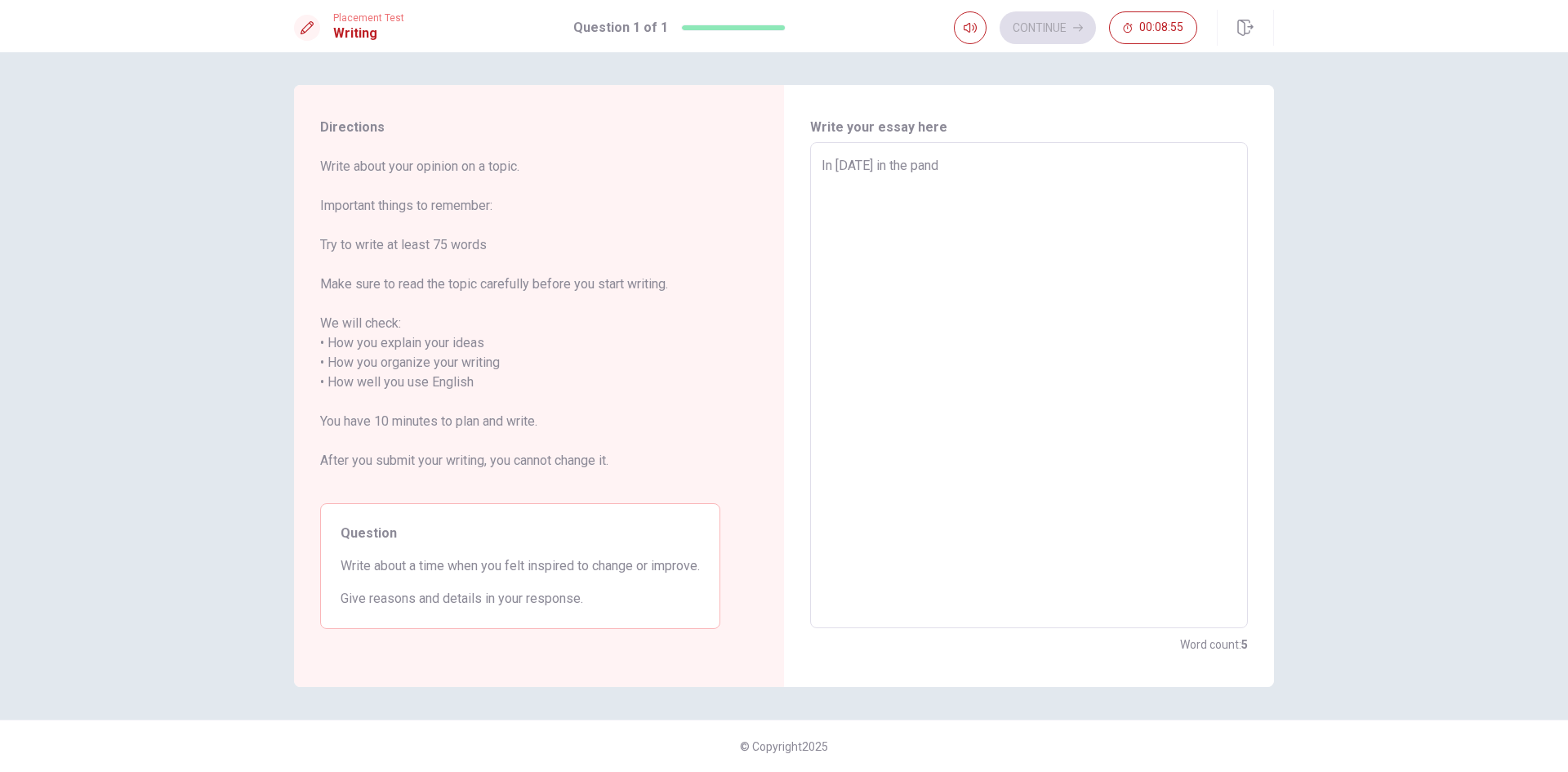
type textarea "In [DATE] in the pande"
type textarea "x"
type textarea "In [DATE] in the pandem"
type textarea "x"
type textarea "In [DATE] in the pandemi"
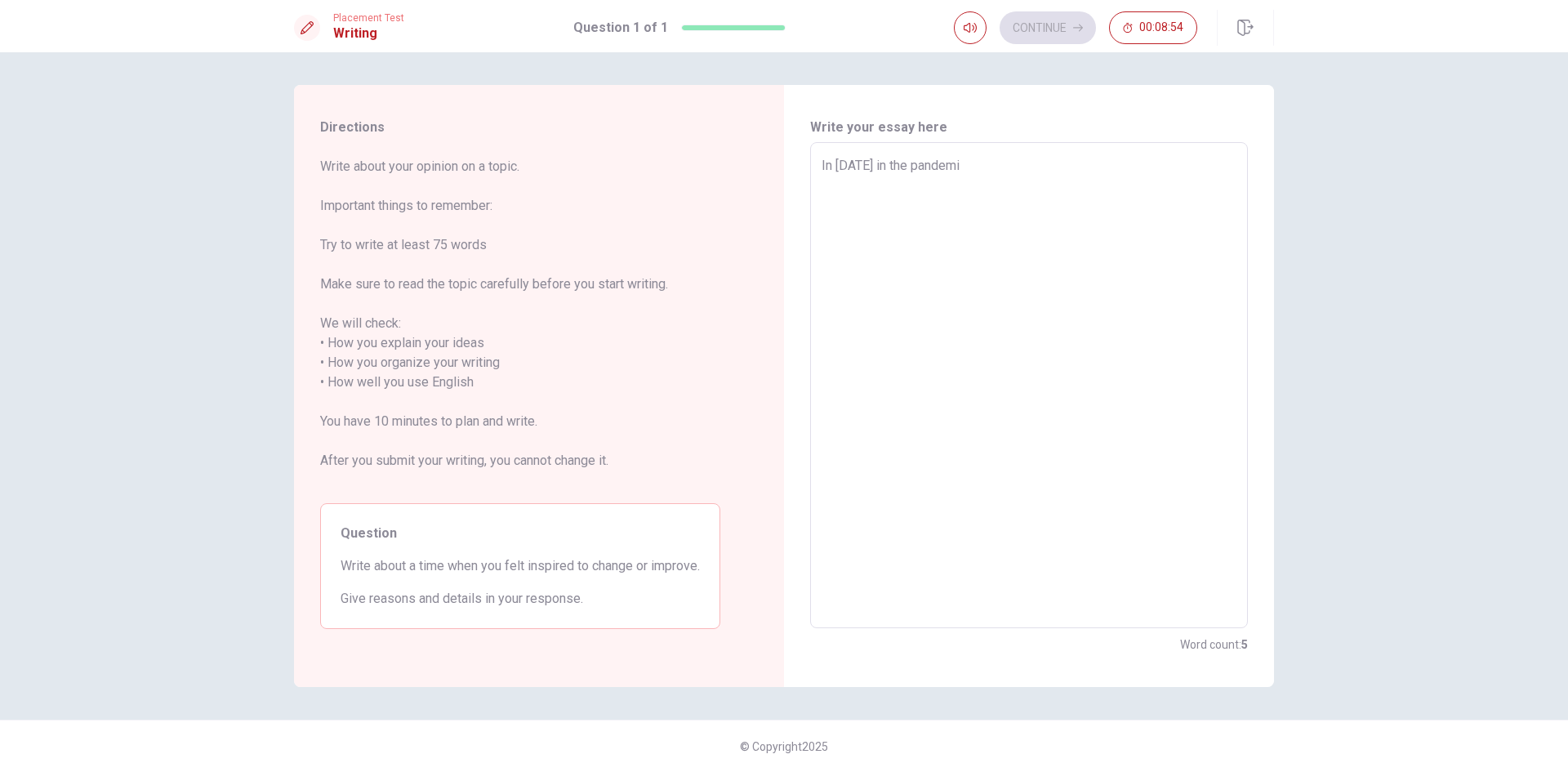
type textarea "x"
type textarea "In [DATE] in the pandemic"
type textarea "x"
type textarea "In [DATE] in the pandemic"
type textarea "x"
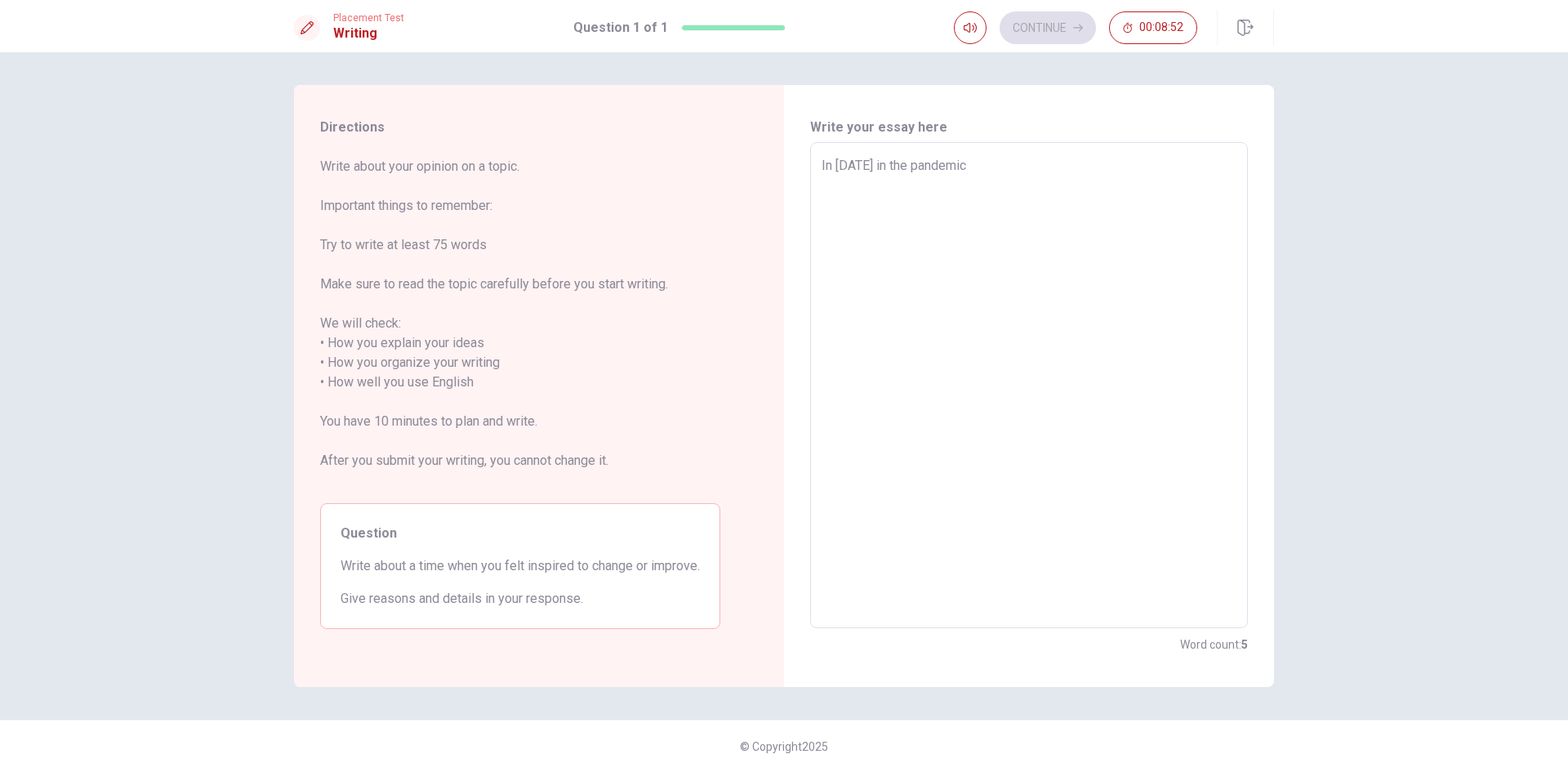
type textarea "In [DATE] in the pandemic"
type textarea "x"
type textarea "In [DATE] in the pandemi"
type textarea "x"
type textarea "In [DATE] in the pandem"
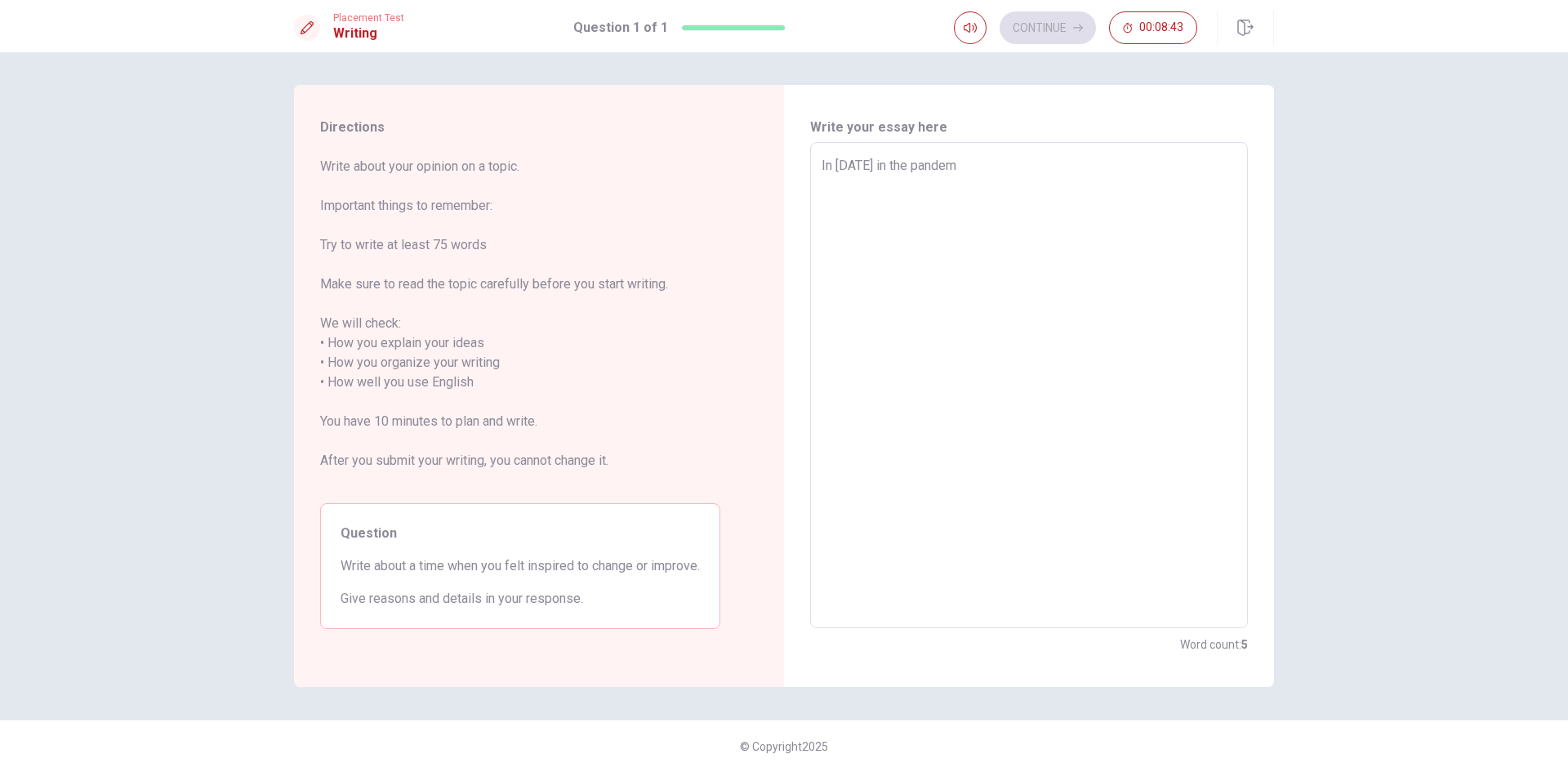
type textarea "x"
type textarea "In [DATE] in the pande"
type textarea "x"
type textarea "In [DATE] in the pand"
type textarea "x"
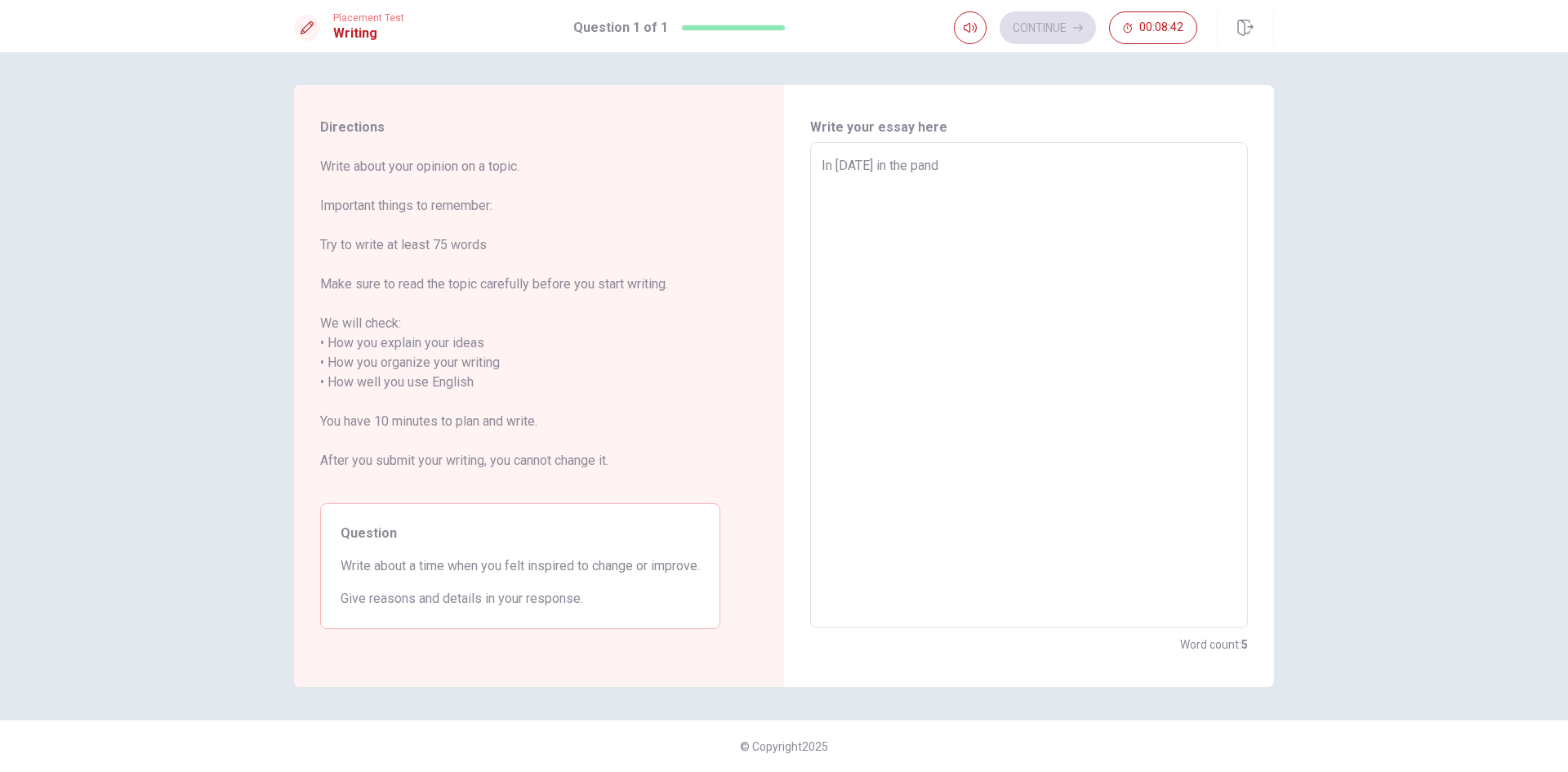
type textarea "In [DATE] in the pan"
type textarea "x"
type textarea "In [DATE] in the [GEOGRAPHIC_DATA]"
type textarea "x"
type textarea "In [DATE] in the p"
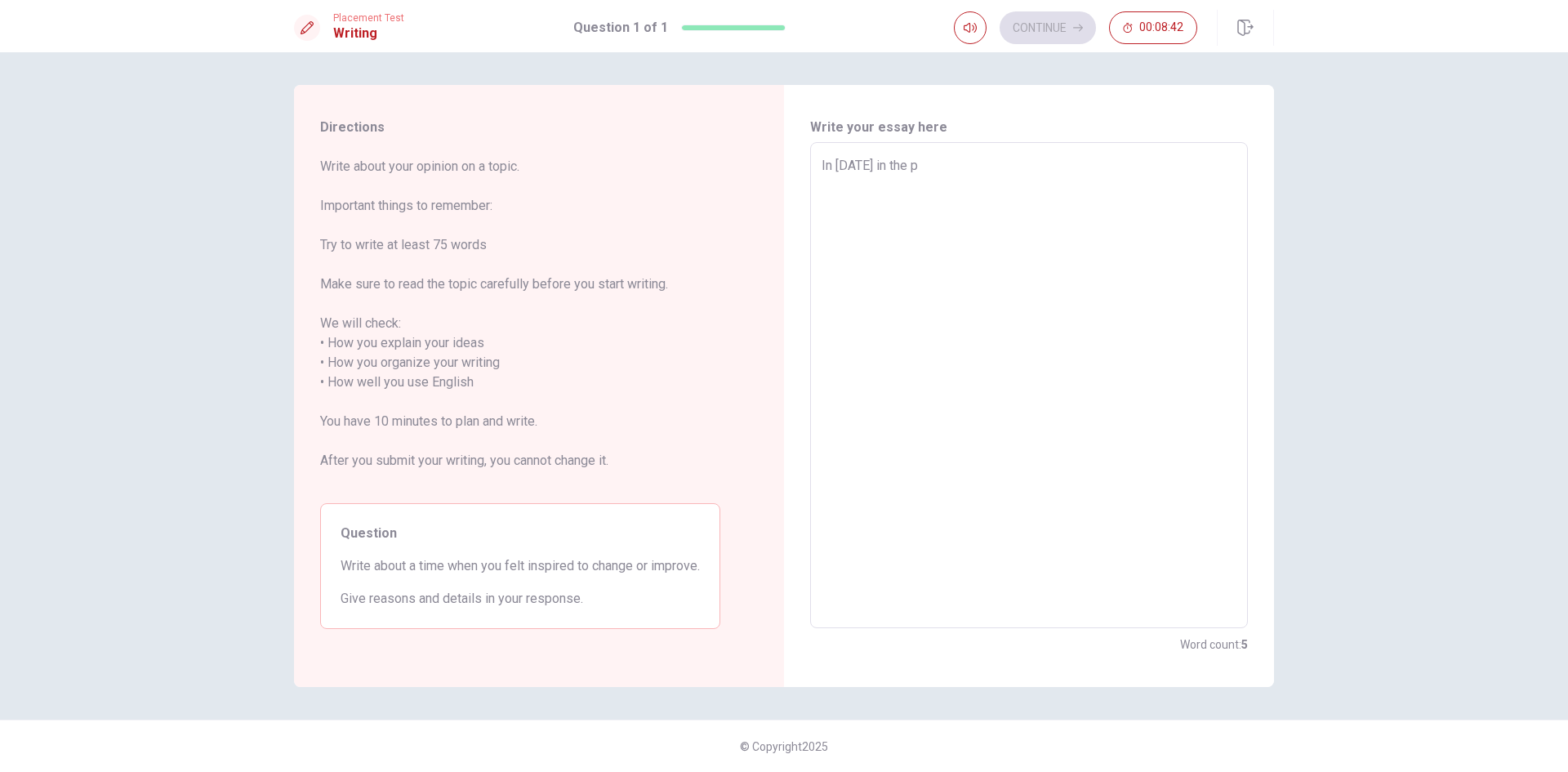
type textarea "x"
type textarea "In [DATE] in the"
type textarea "x"
type textarea "In [DATE] in the"
type textarea "x"
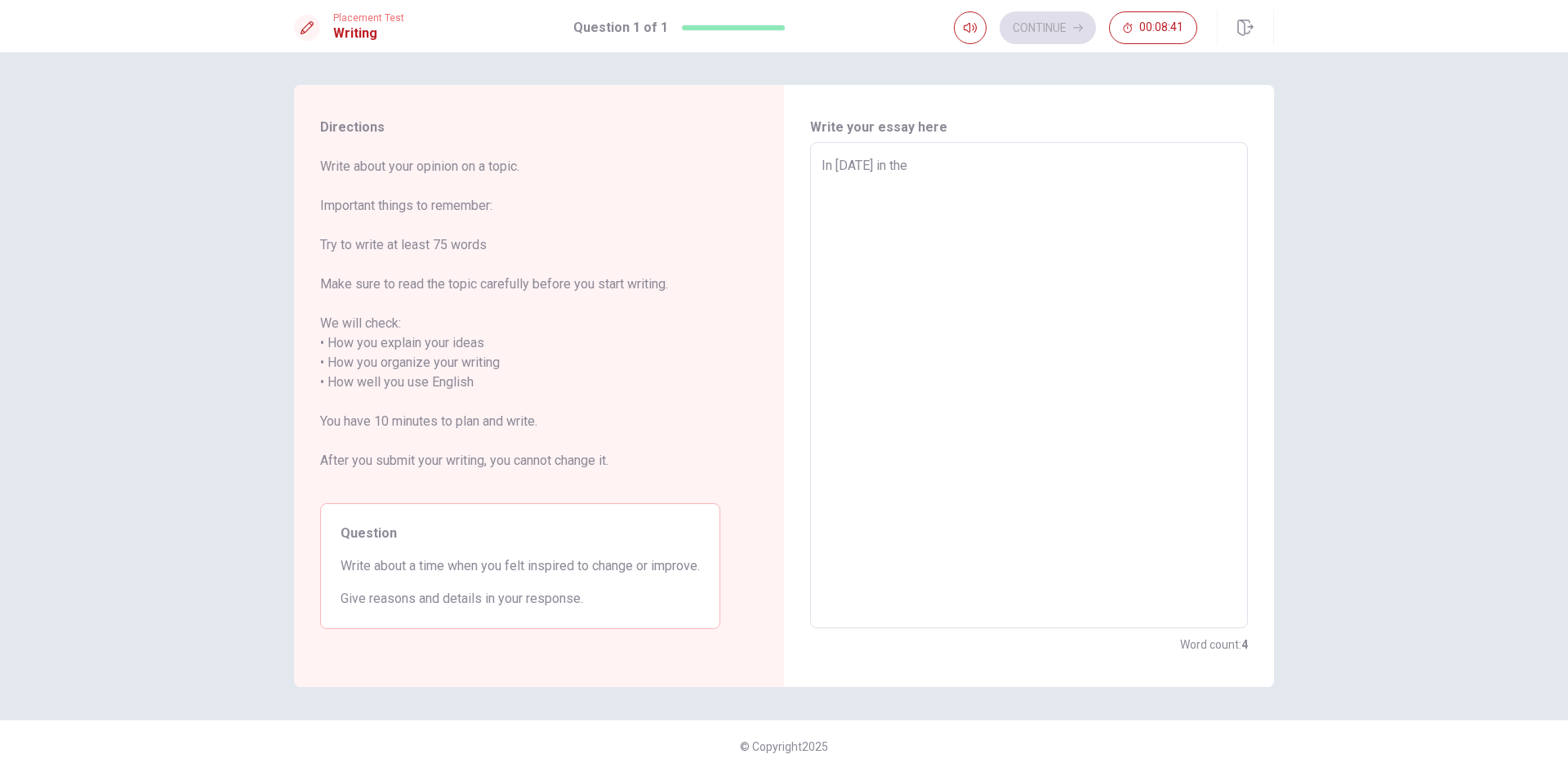
type textarea "In [DATE] in th"
type textarea "x"
type textarea "In [DATE] in t"
type textarea "x"
type textarea "In [DATE] in"
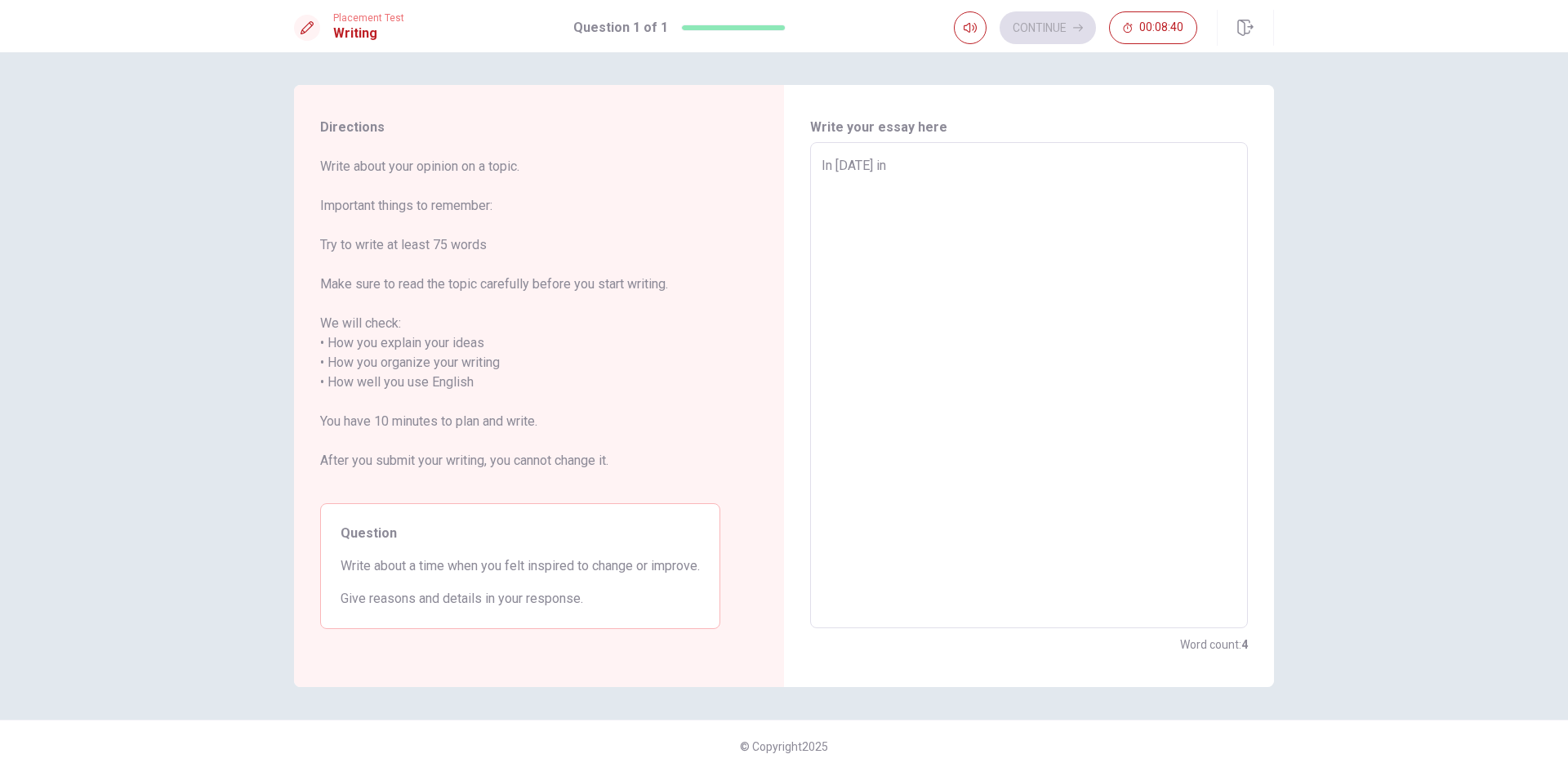
type textarea "x"
type textarea "In [DATE] in"
type textarea "x"
type textarea "In [DATE] i"
type textarea "x"
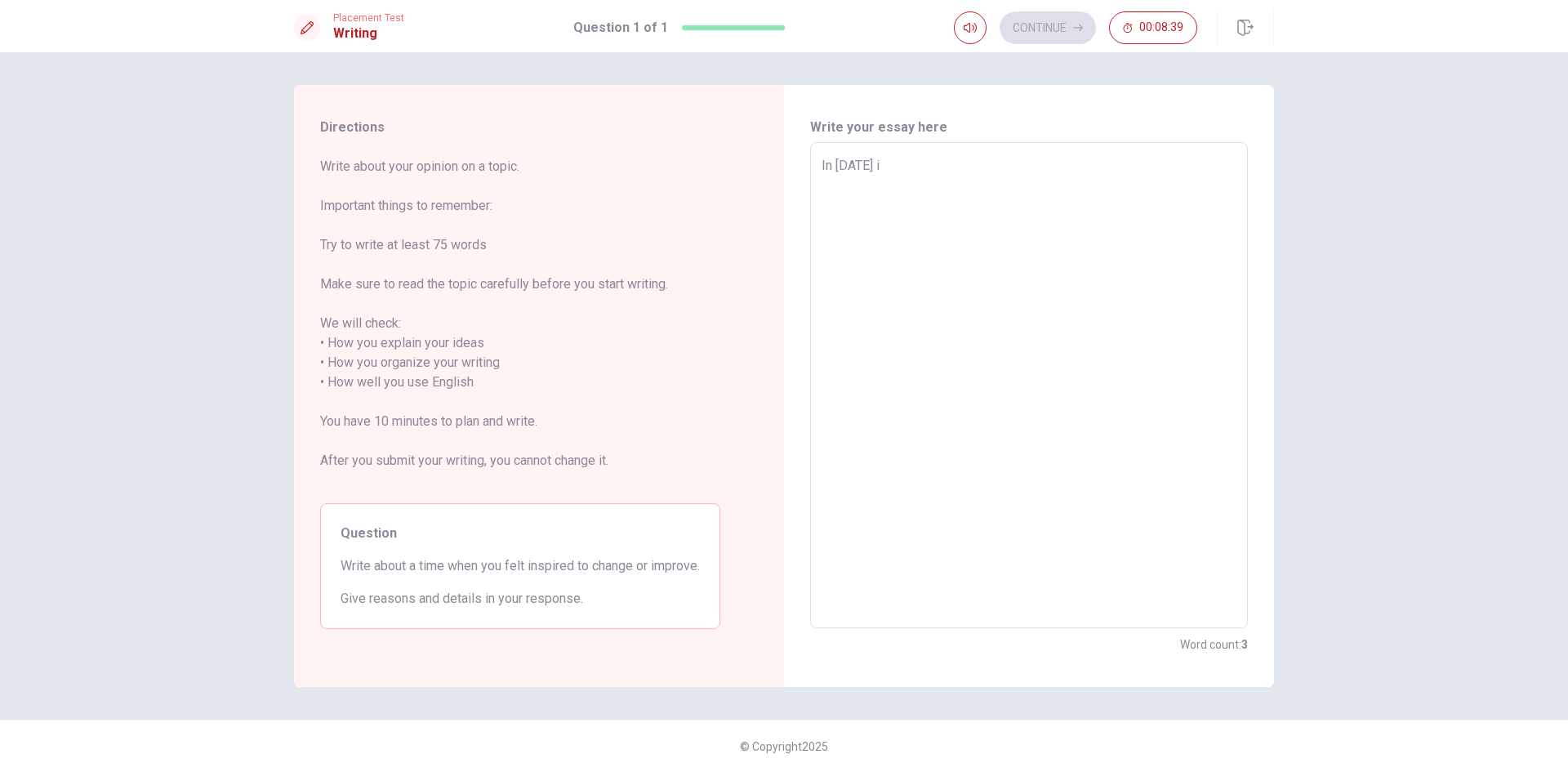
type textarea "In [DATE]"
type textarea "x"
type textarea "In [DATE] w"
type textarea "x"
type textarea "In [DATE] wi"
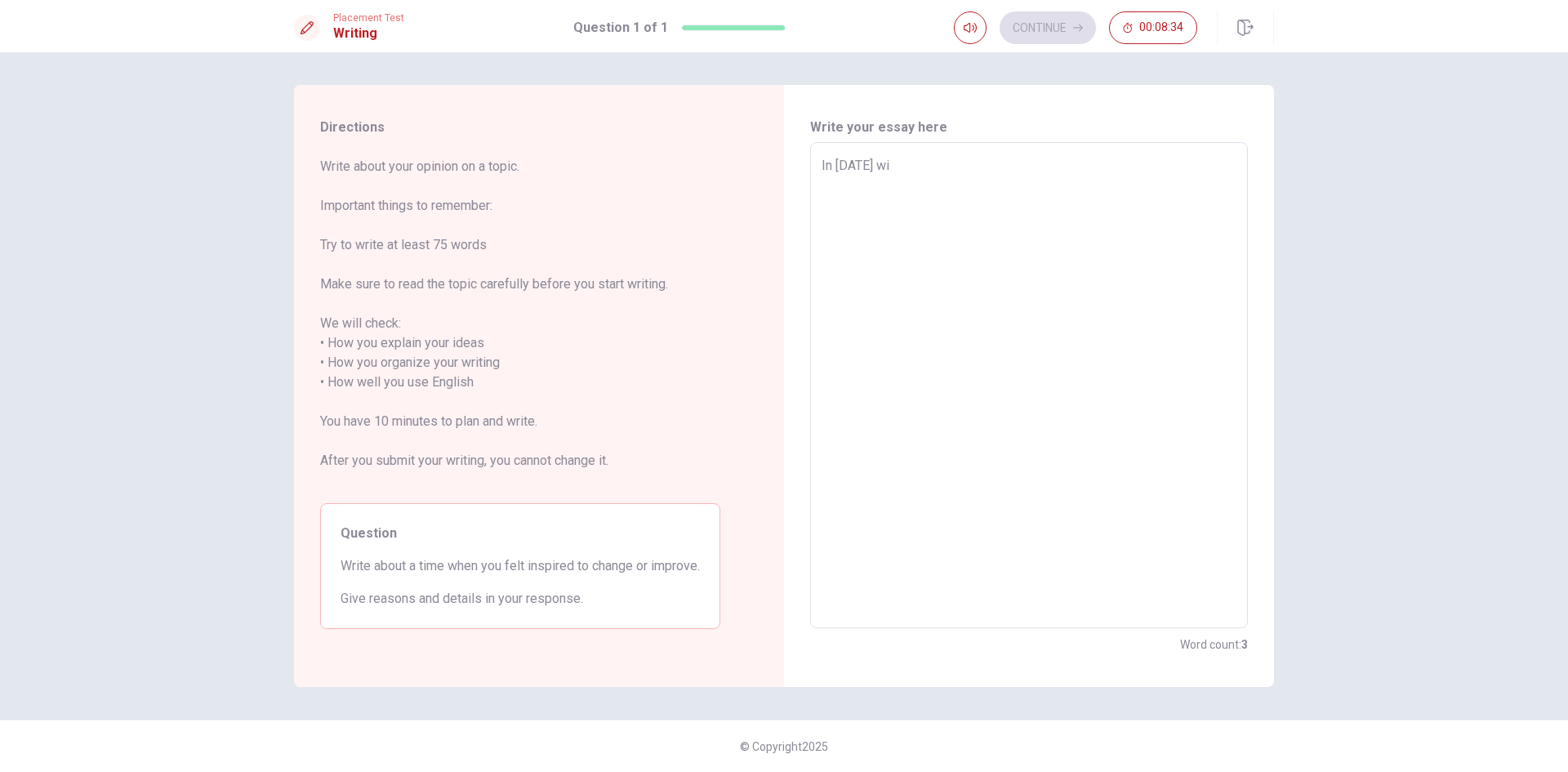
type textarea "x"
type textarea "In [DATE] wit"
type textarea "x"
type textarea "In [DATE] with"
type textarea "x"
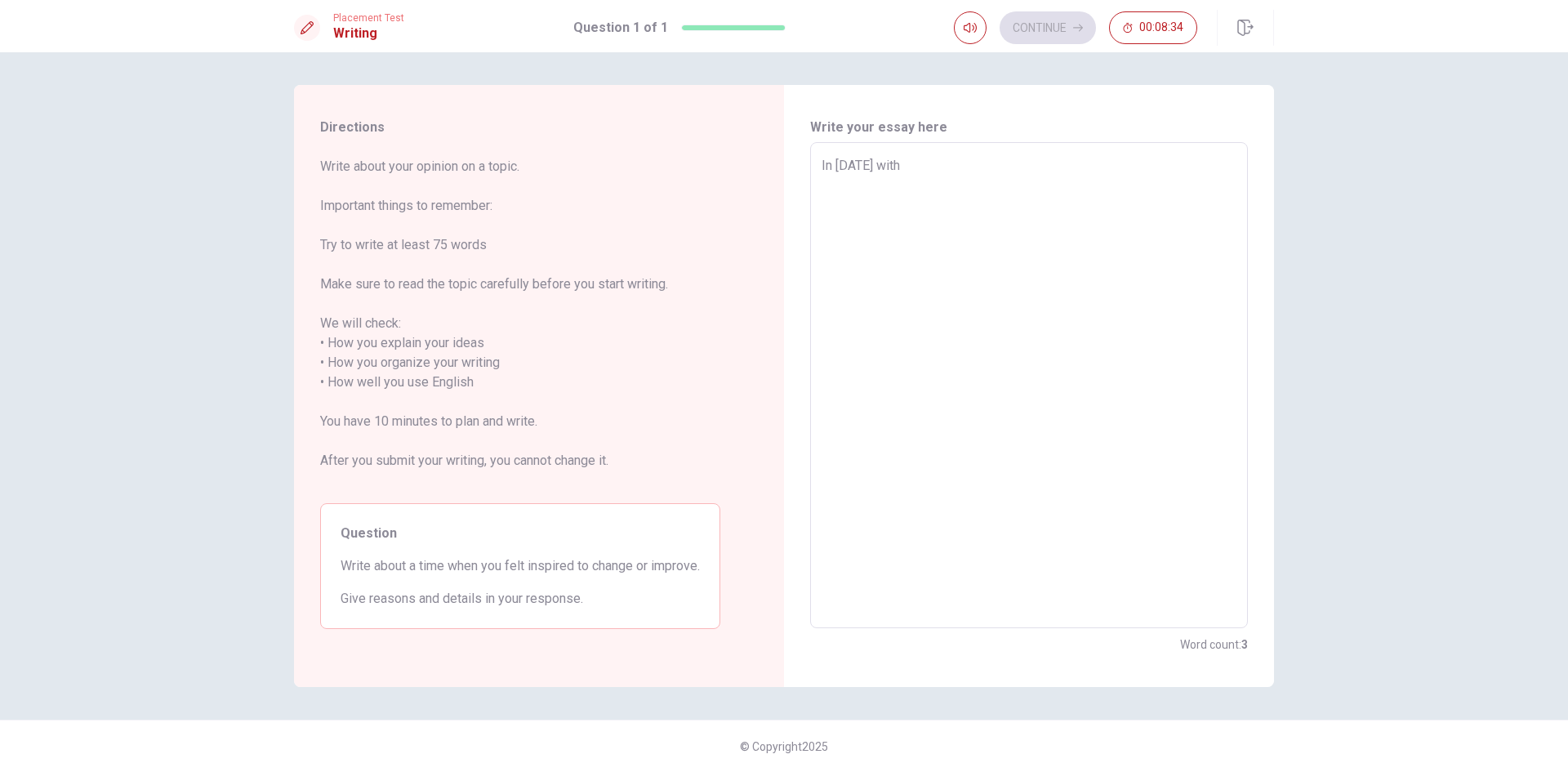
type textarea "In [DATE] with"
type textarea "x"
type textarea "In [DATE] with a"
type textarea "x"
type textarea "In [DATE] with al"
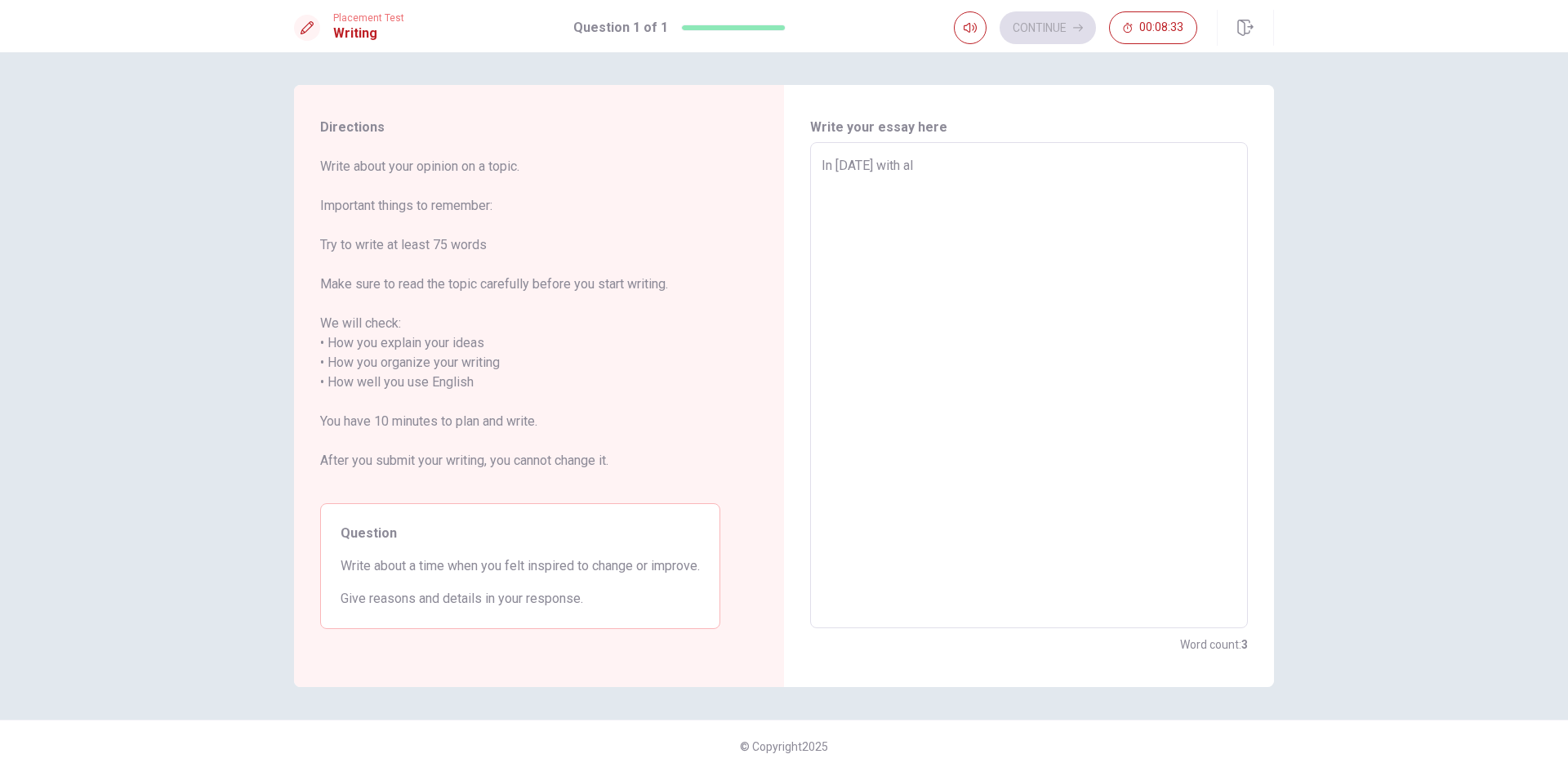
type textarea "x"
type textarea "In [DATE] with all"
type textarea "x"
type textarea "In [DATE] with all"
type textarea "x"
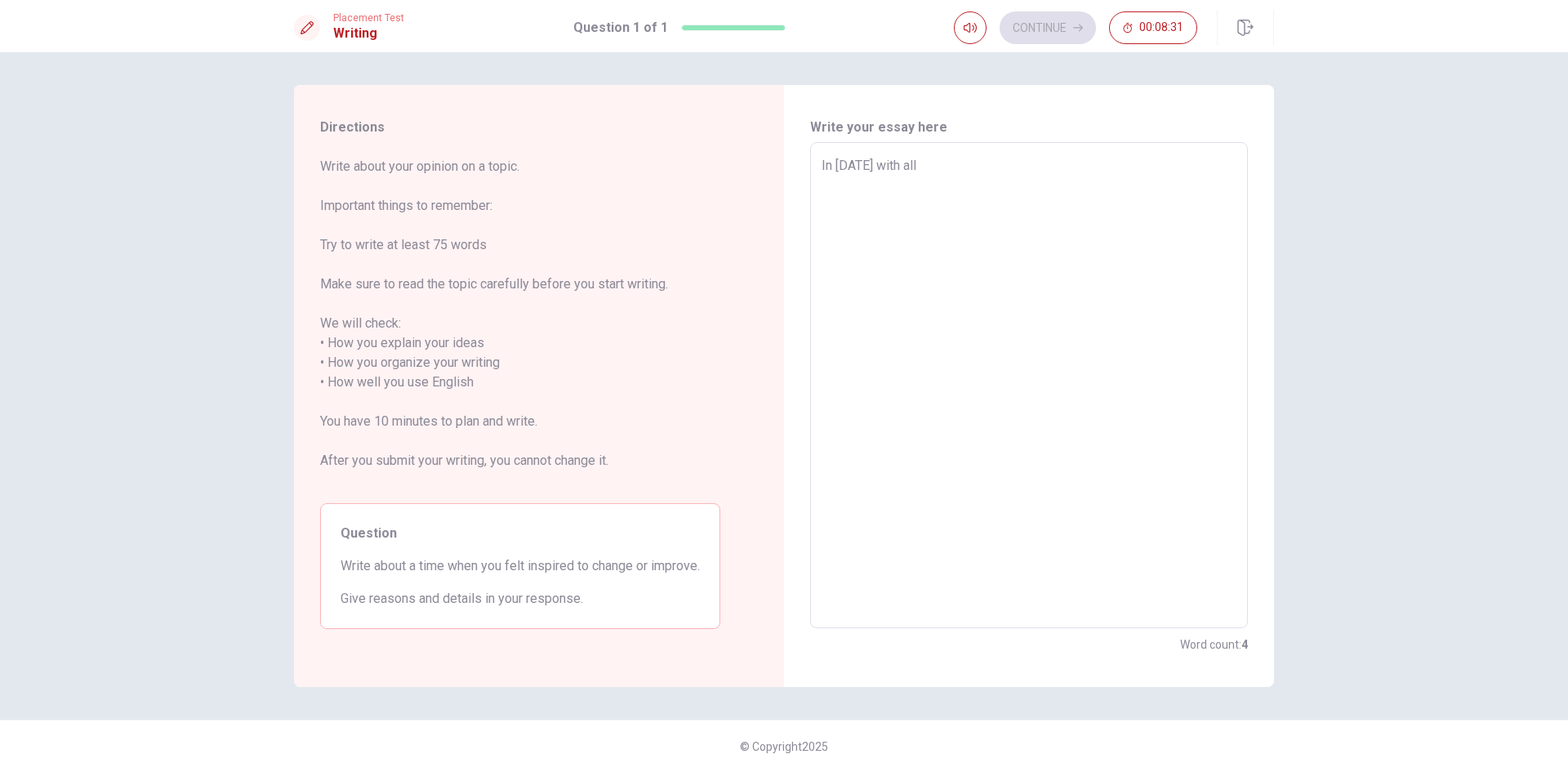
type textarea "In [DATE] with all t"
type textarea "x"
type textarea "In [DATE] with all th"
type textarea "x"
type textarea "In [DATE] with all the"
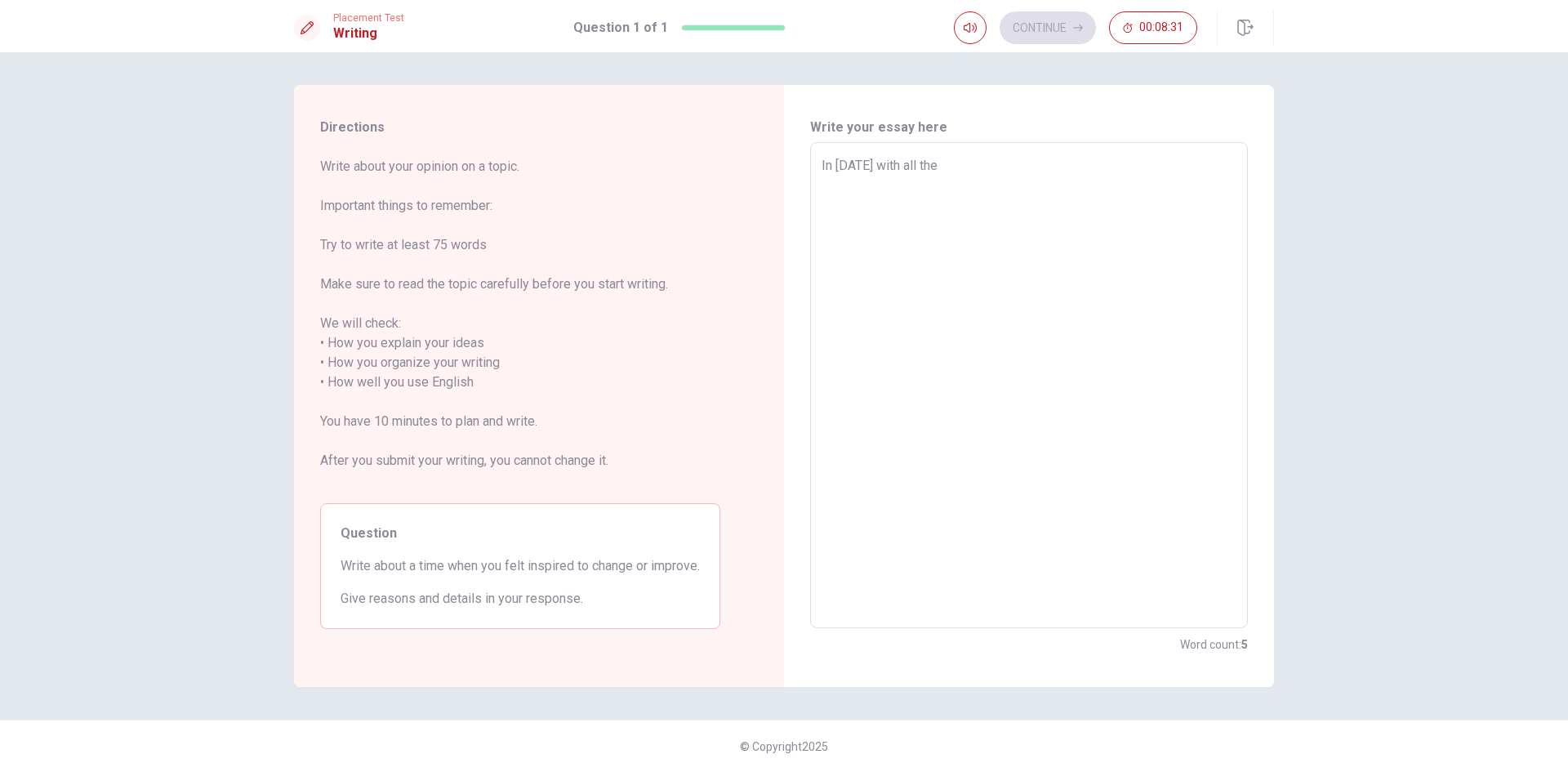
type textarea "x"
type textarea "In [DATE] with all the"
type textarea "x"
type textarea "In [DATE] with all the p"
type textarea "x"
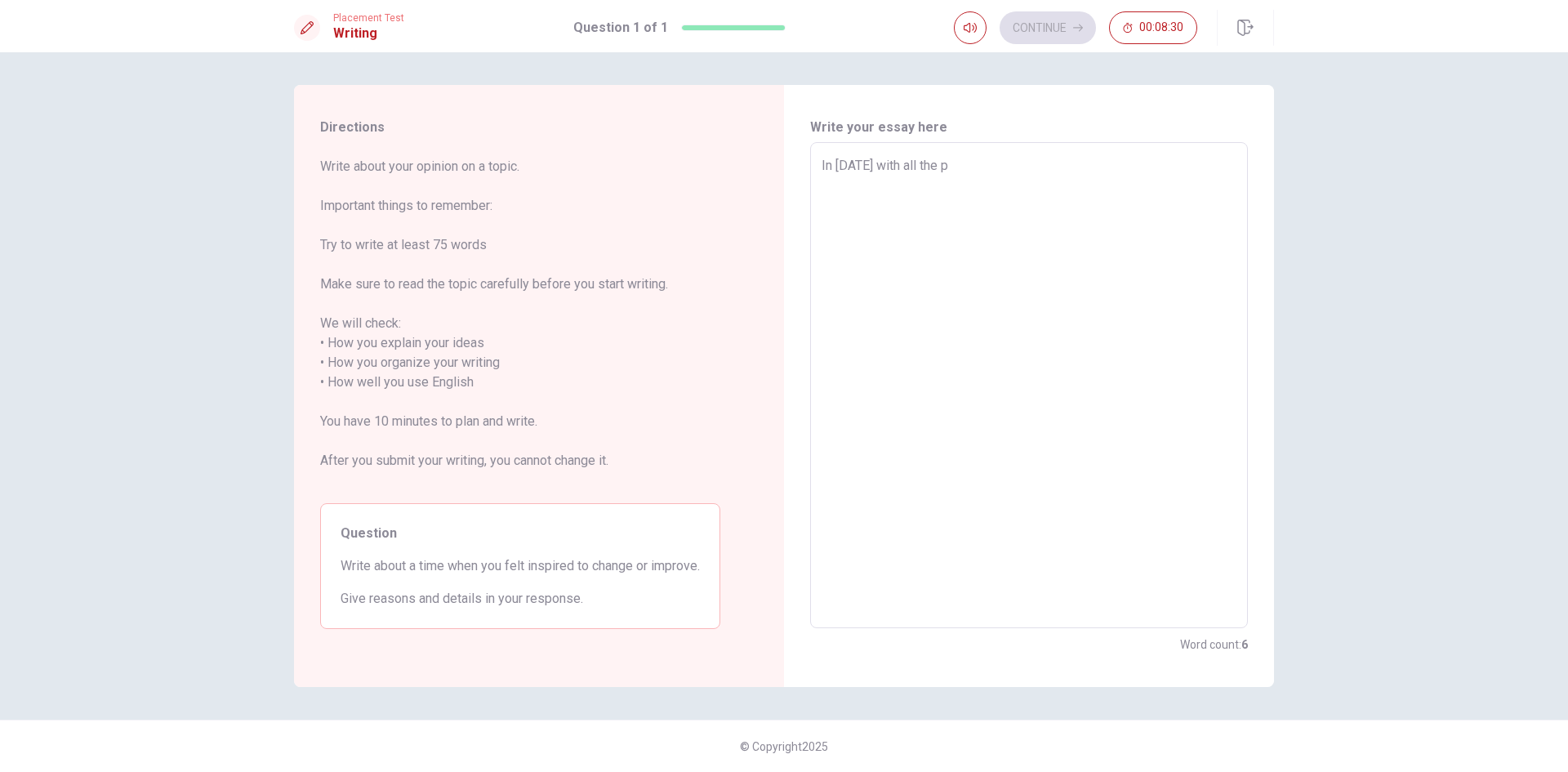
type textarea "In [DATE] with all the pa"
type textarea "x"
type textarea "In [DATE] with all the pan"
type textarea "x"
type textarea "In [DATE] with all the pand"
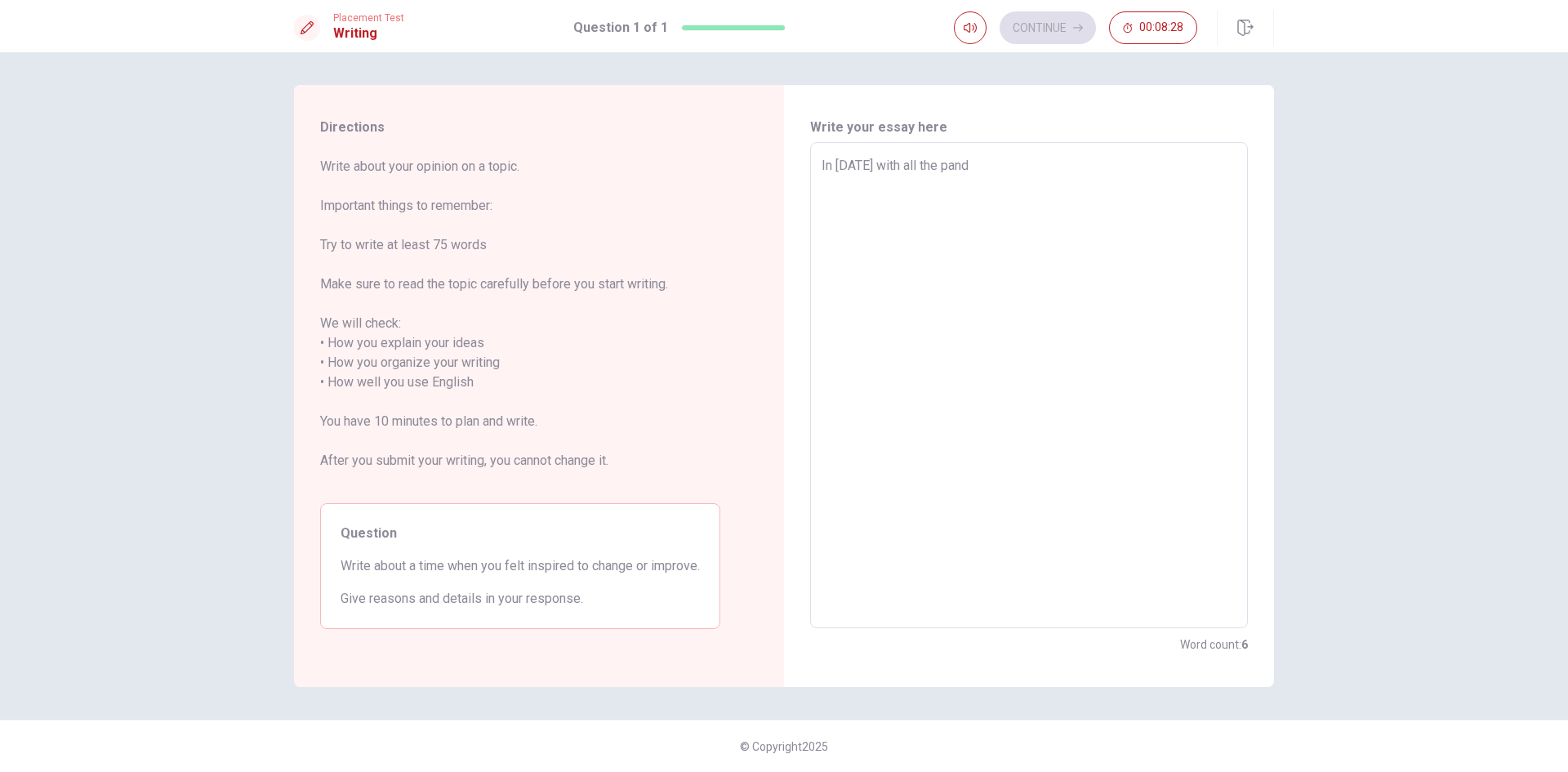
type textarea "x"
type textarea "In [DATE] with all the pande"
type textarea "x"
type textarea "In [DATE] with all the pandem"
type textarea "x"
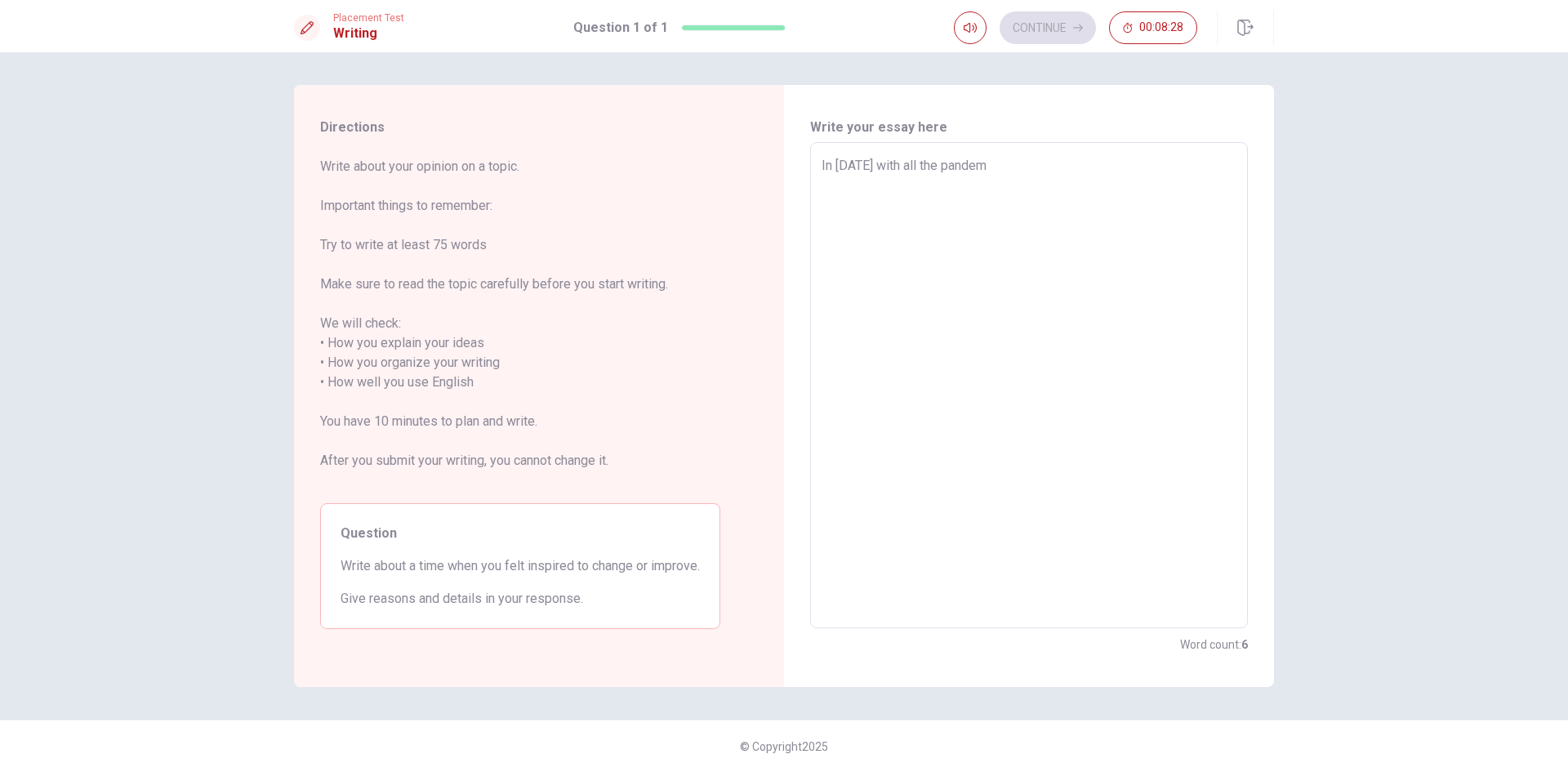
type textarea "In [DATE] with all the pandemi"
type textarea "x"
type textarea "In [DATE] with all the pandemic"
type textarea "x"
type textarea "In [DATE] with all the pandemic"
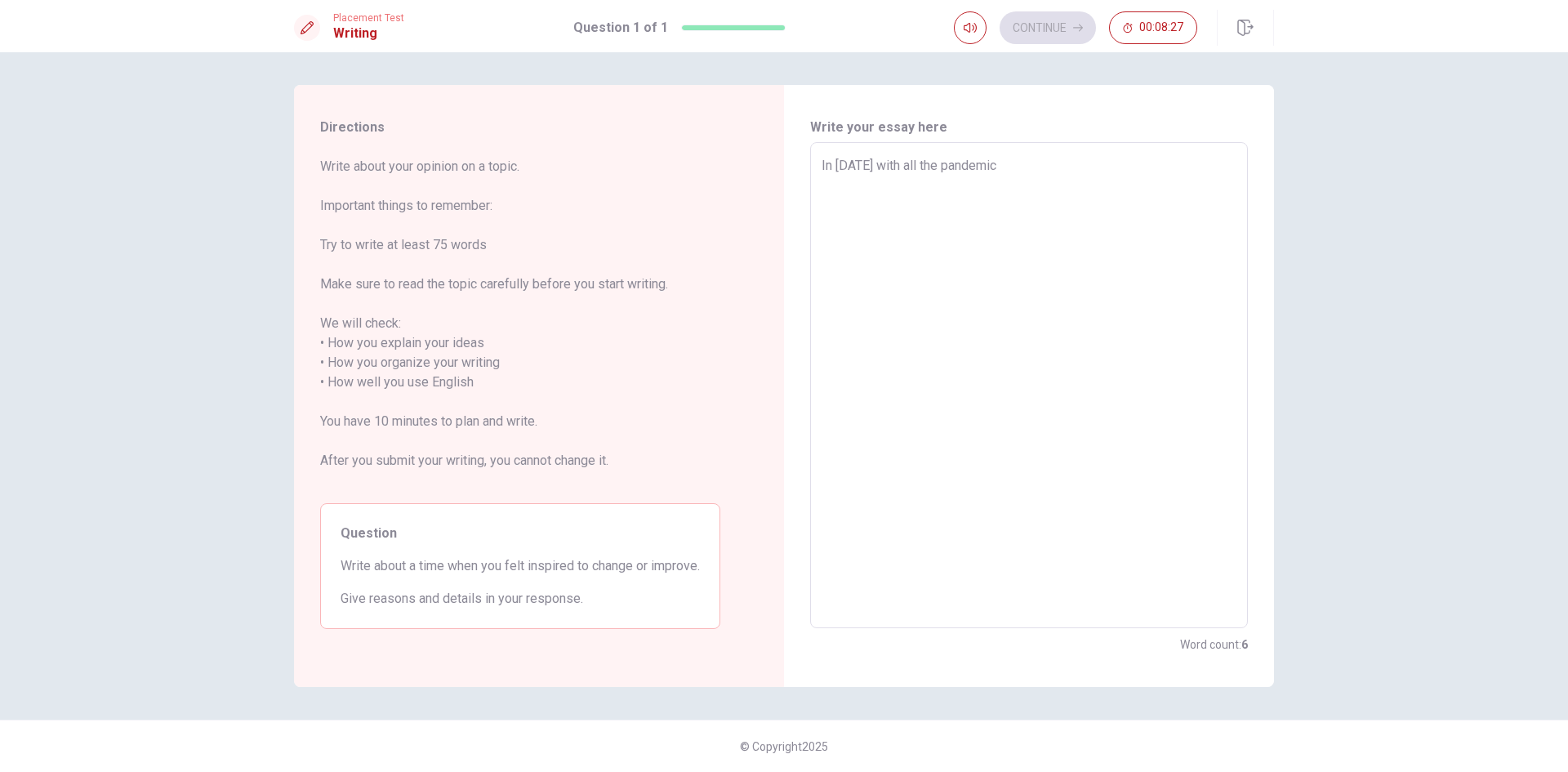
type textarea "x"
type textarea "In [DATE] with all the pandemic s"
type textarea "x"
type textarea "In [DATE] with all the pandemic si"
type textarea "x"
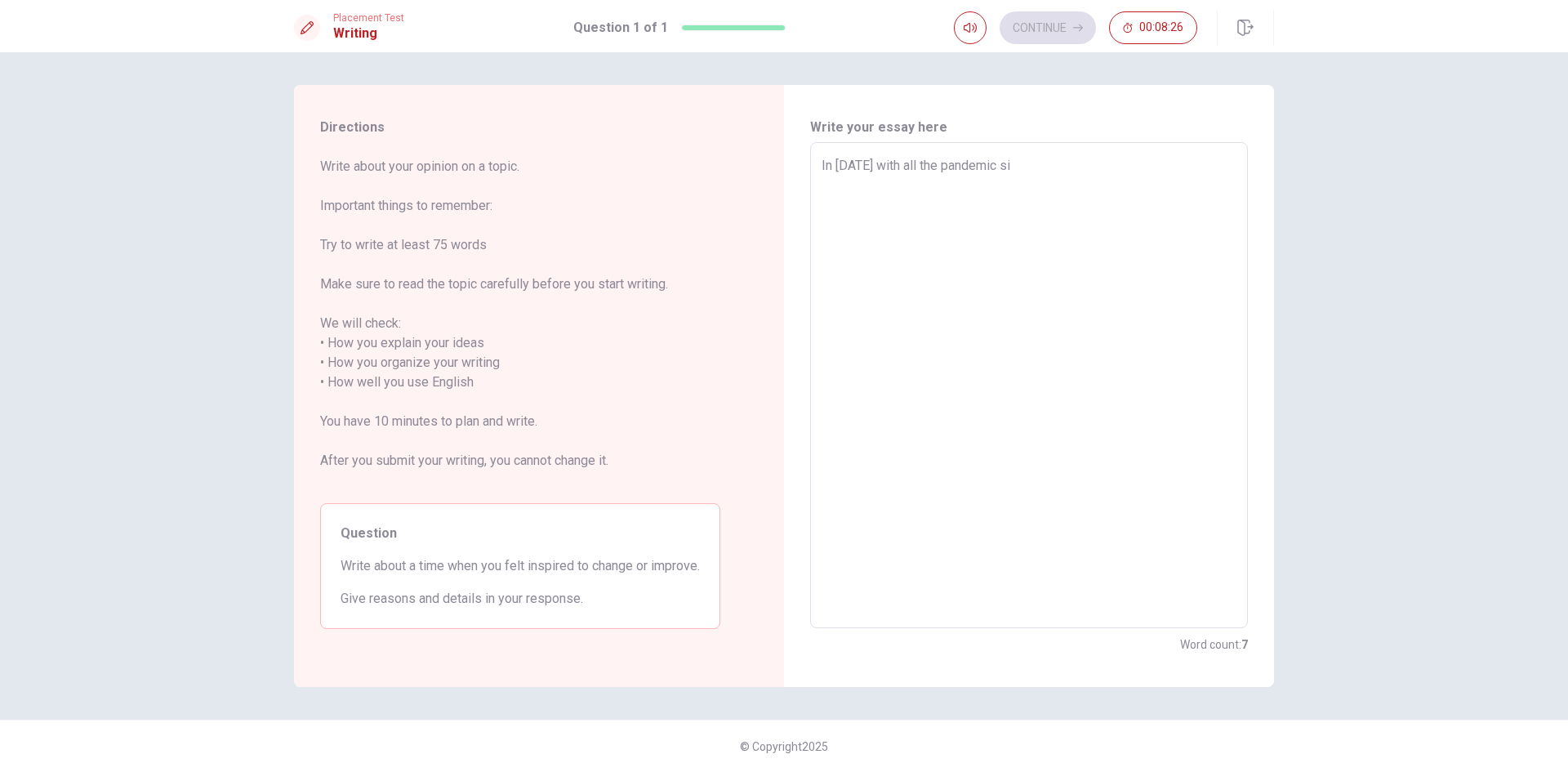
type textarea "In [DATE] with all the pandemic sit"
type textarea "x"
type textarea "In [DATE] with all the pandemic situ"
type textarea "x"
type textarea "In [DATE] with all the pandemic situa"
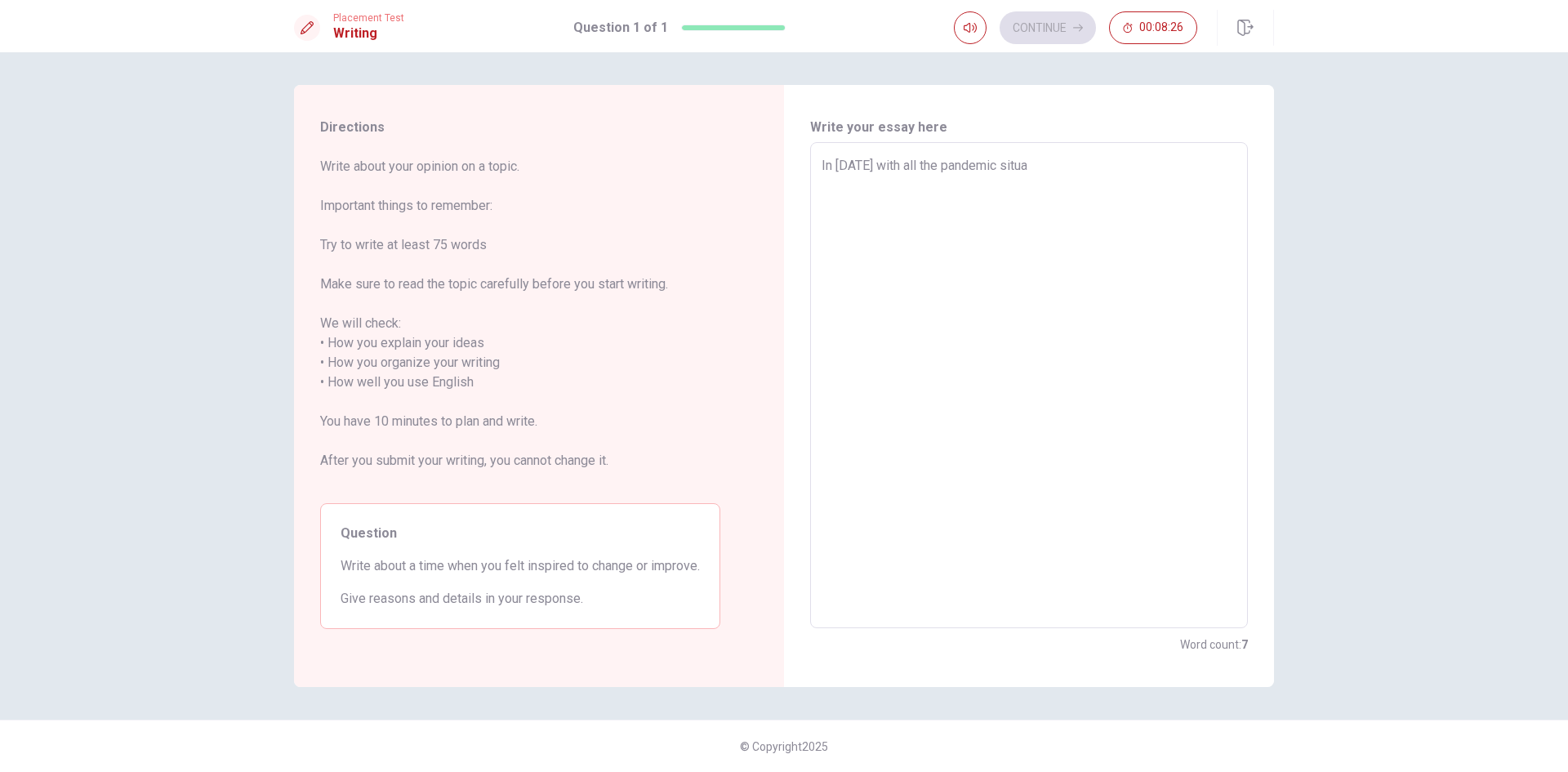
type textarea "x"
type textarea "In [DATE] with all the pandemic situat"
type textarea "x"
type textarea "In [DATE] with all the pandemic situati"
type textarea "x"
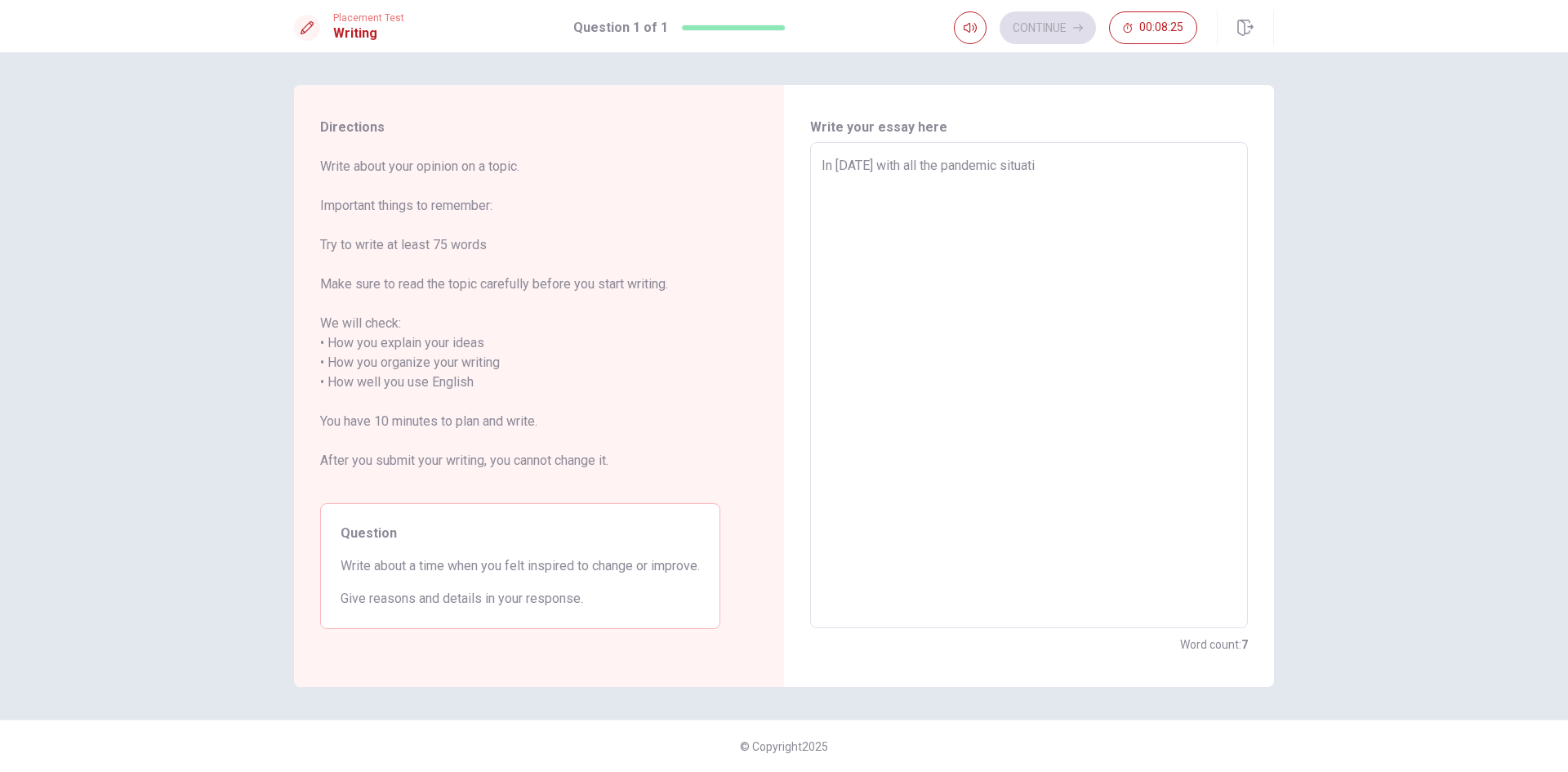
type textarea "In [DATE] with all the pandemic situatio"
type textarea "x"
type textarea "In [DATE] with all the pandemic situation"
type textarea "x"
type textarea "In [DATE] with all the pandemic situation,"
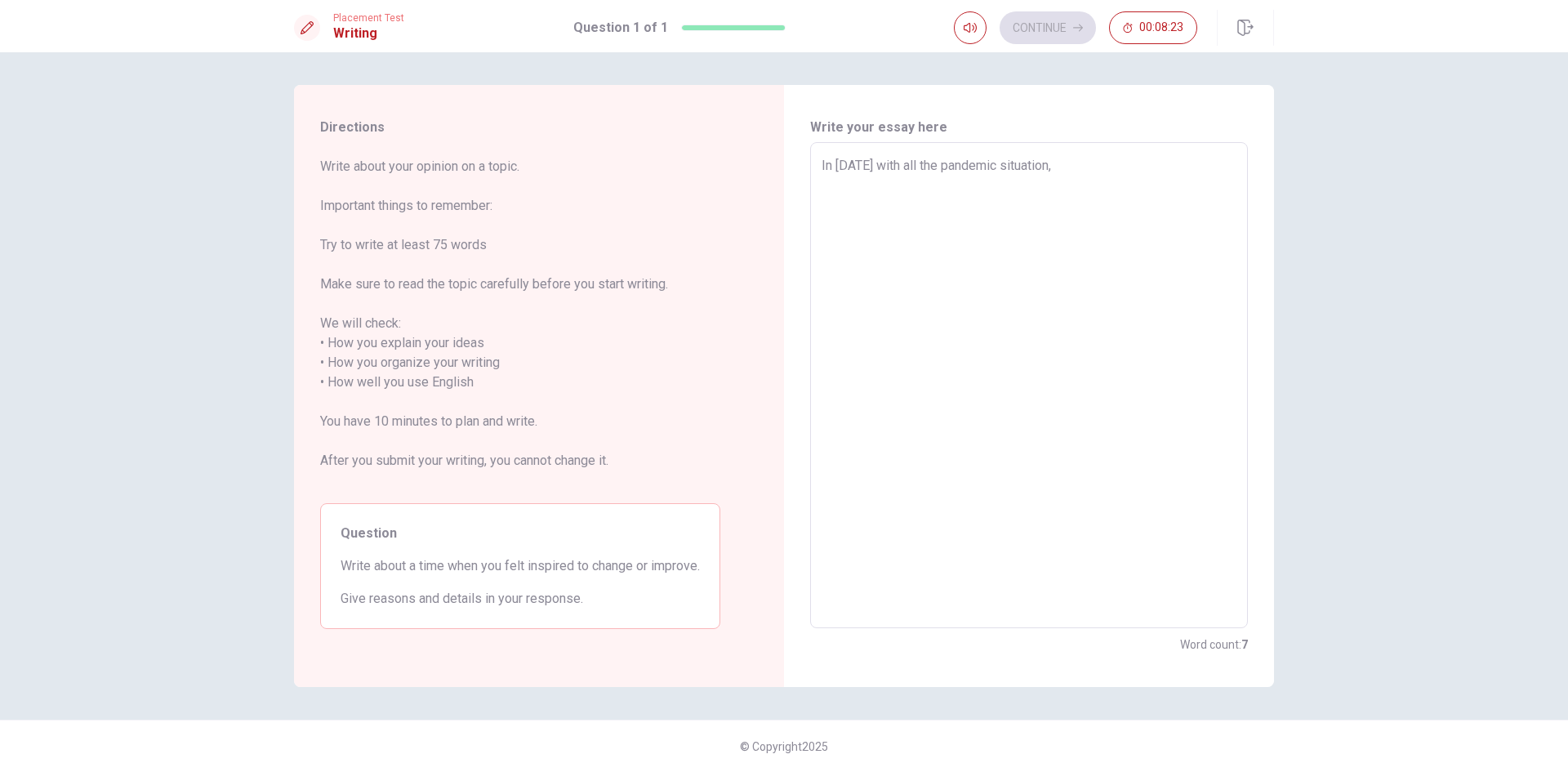
type textarea "x"
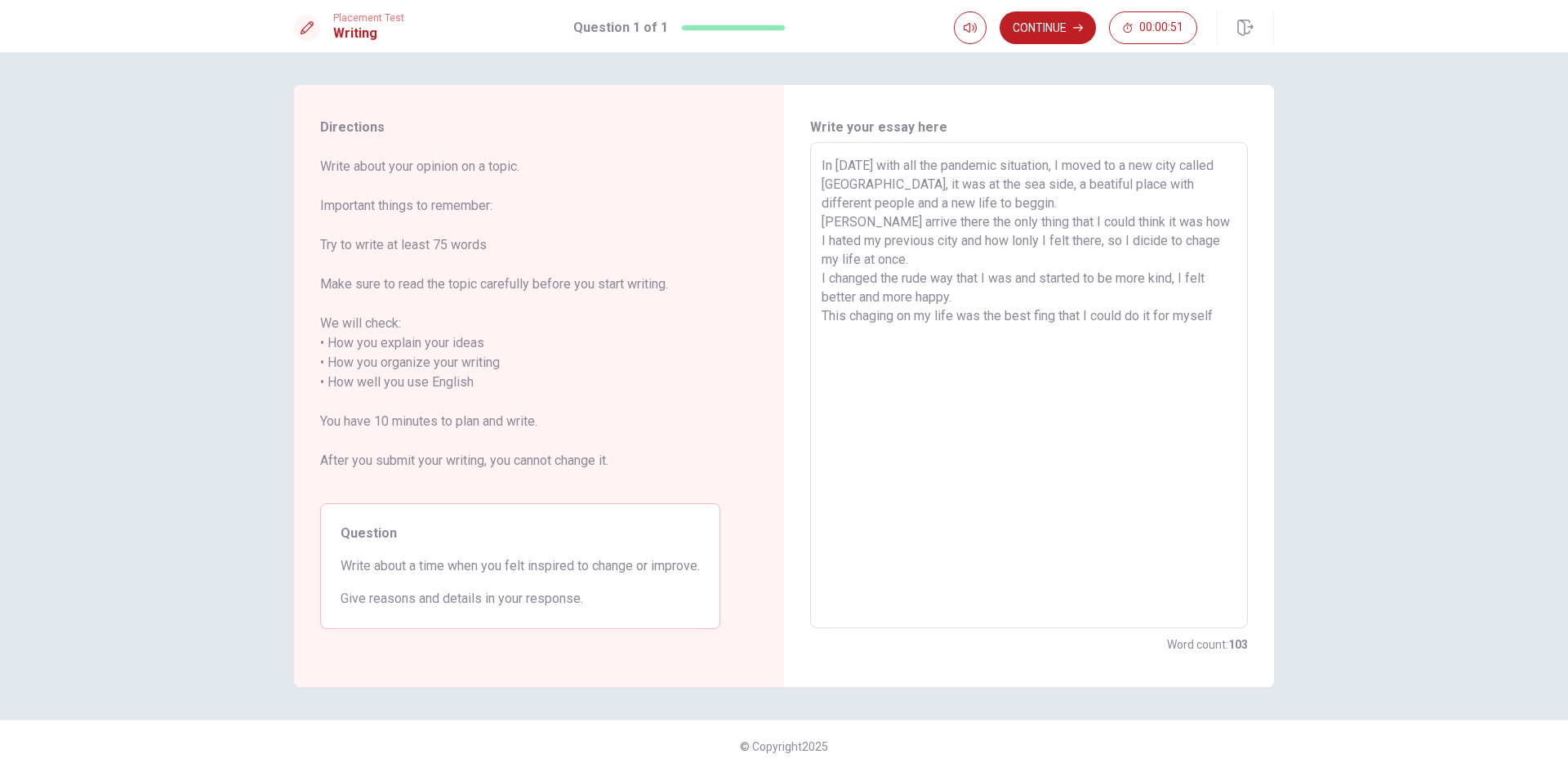
click at [1152, 312] on textarea "In [DATE] with all the pandemic situation, I moved to a new city called [GEOGRA…" at bounding box center [1029, 385] width 415 height 459
click at [1152, 316] on textarea "In [DATE] with all the pandemic situation, I moved to a new city called [GEOGRA…" at bounding box center [1029, 385] width 415 height 459
click at [1158, 313] on textarea "In [DATE] with all the pandemic situation, I moved to a new city called [GEOGRA…" at bounding box center [1029, 385] width 415 height 459
click at [1213, 314] on textarea "In [DATE] with all the pandemic situation, I moved to a new city called [GEOGRA…" at bounding box center [1029, 385] width 415 height 459
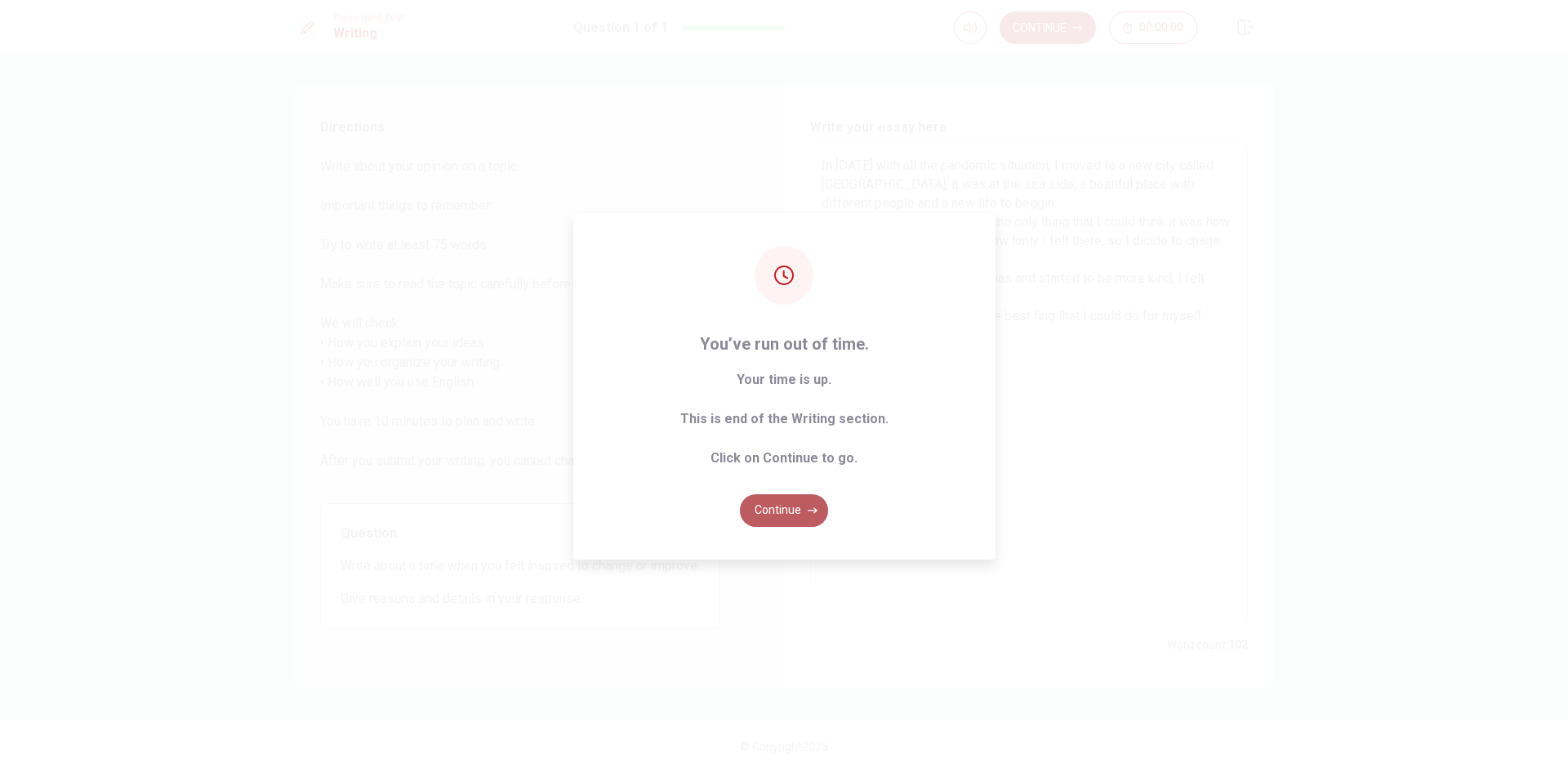
click at [793, 518] on button "Continue" at bounding box center [784, 510] width 88 height 33
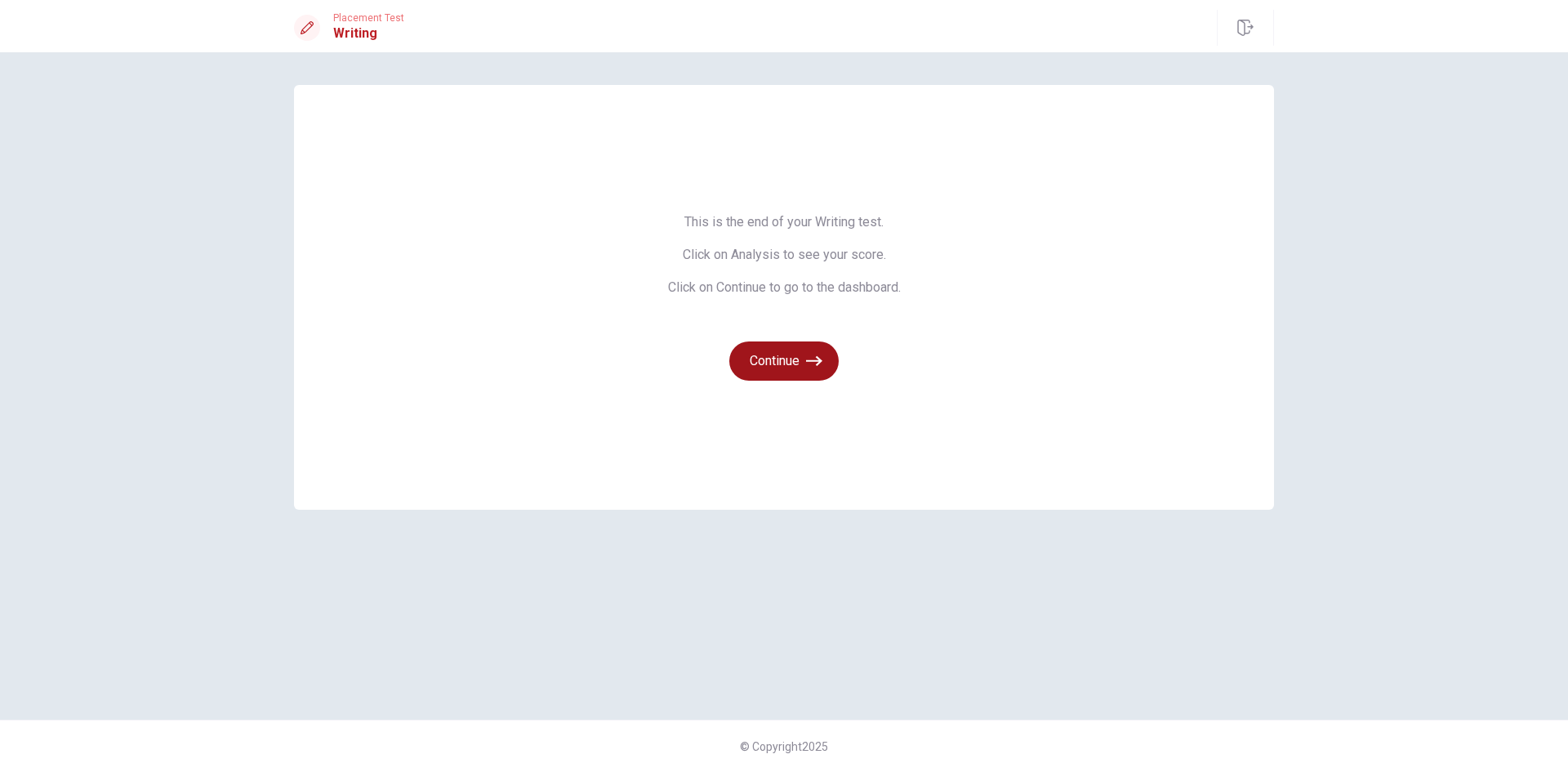
click at [773, 355] on button "Continue" at bounding box center [784, 361] width 109 height 40
